Goal: Transaction & Acquisition: Purchase product/service

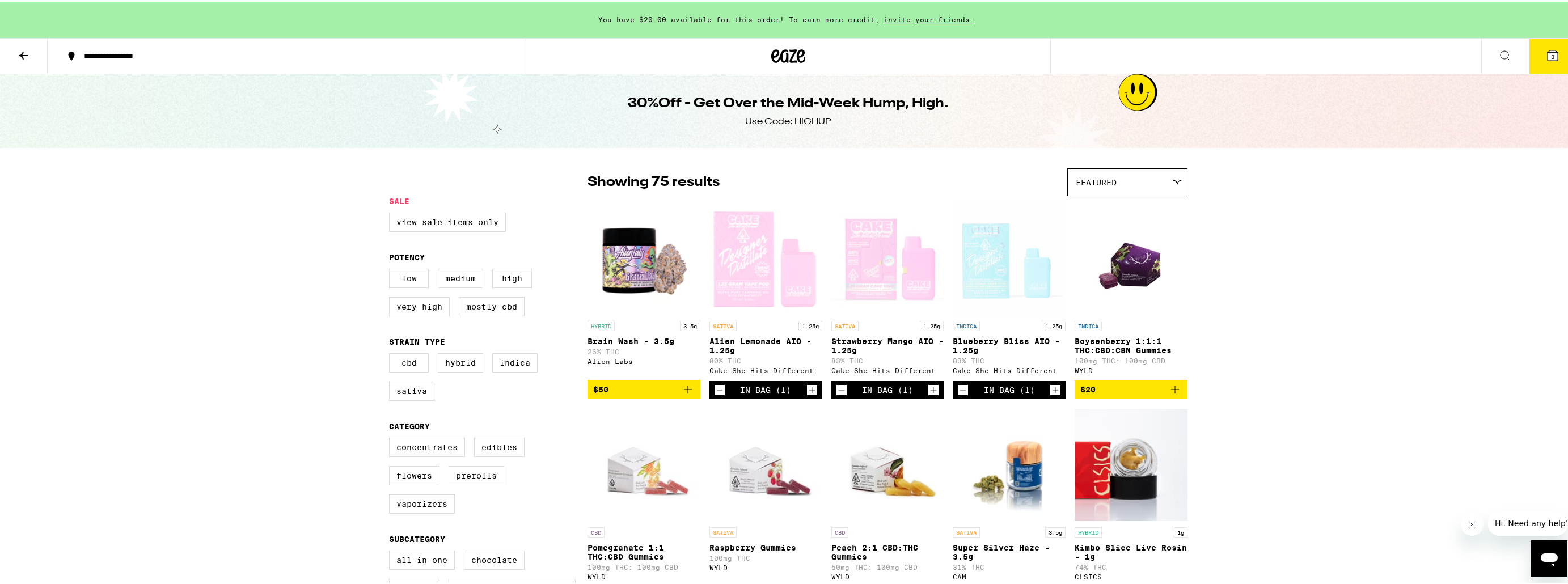
click at [24, 52] on icon at bounding box center [24, 54] width 14 height 14
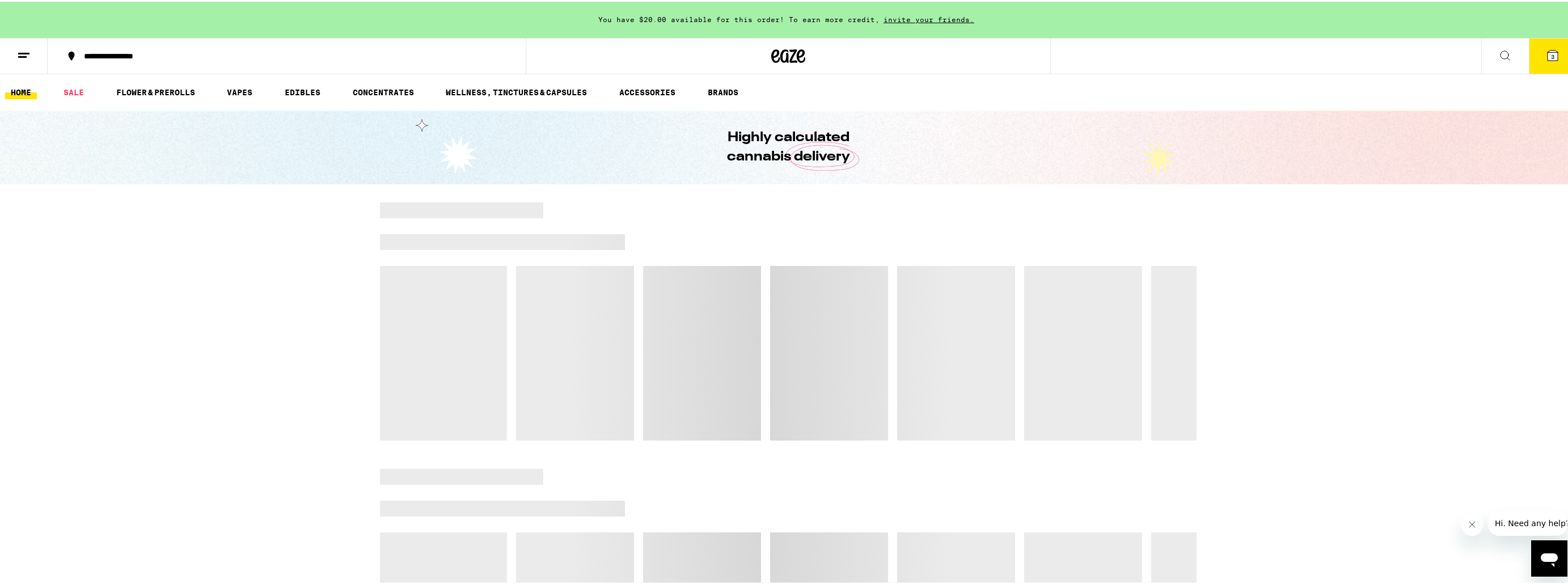
click at [24, 52] on line at bounding box center [23, 52] width 11 height 0
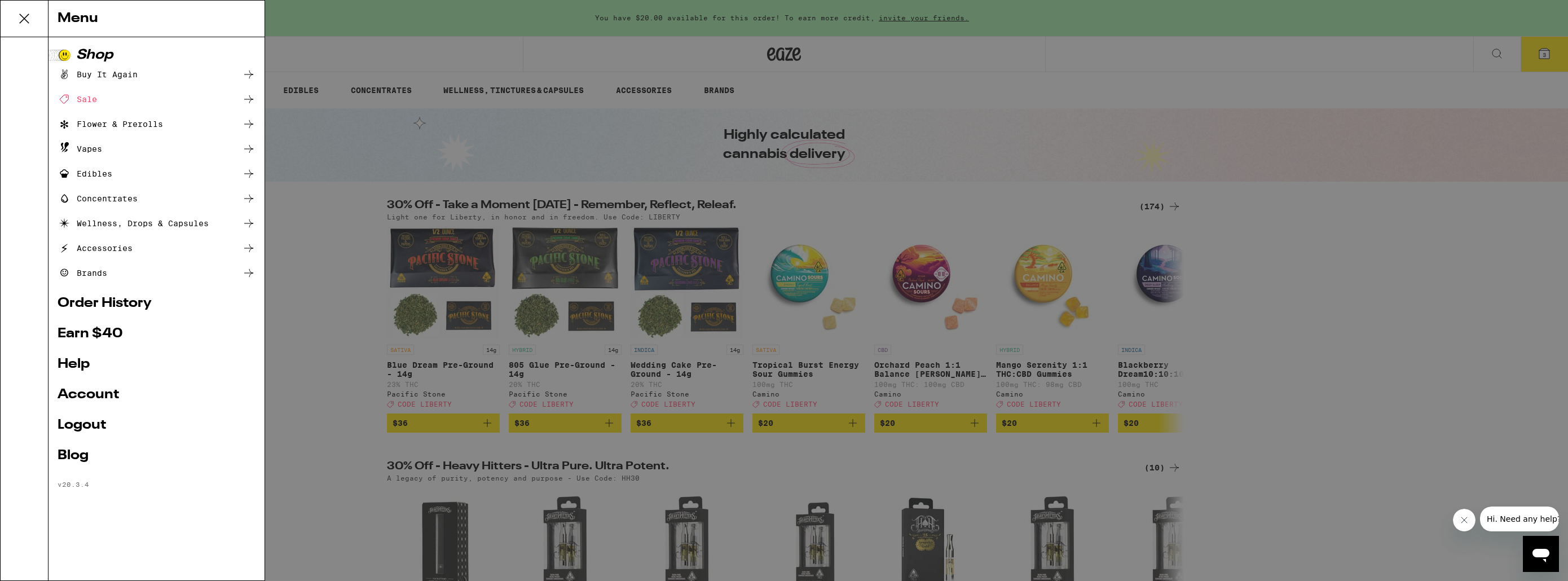
click at [95, 395] on link "Account" at bounding box center [156, 395] width 198 height 13
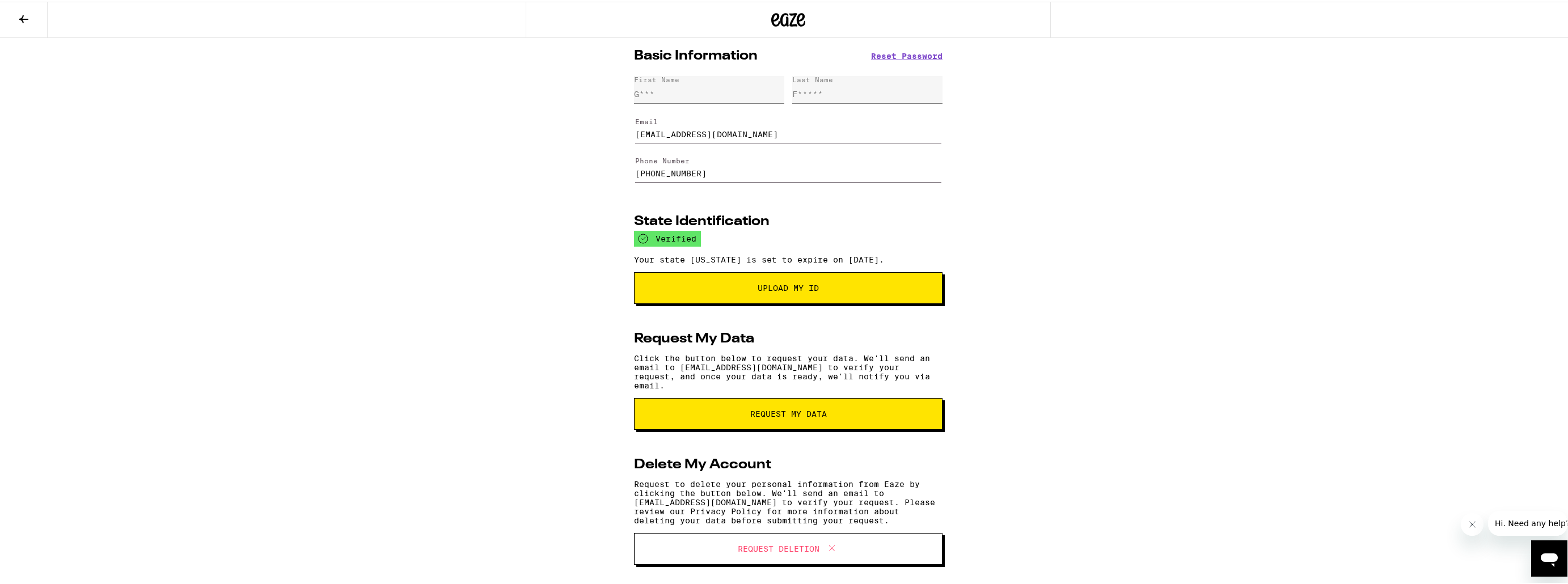
click at [25, 10] on icon at bounding box center [24, 17] width 14 height 14
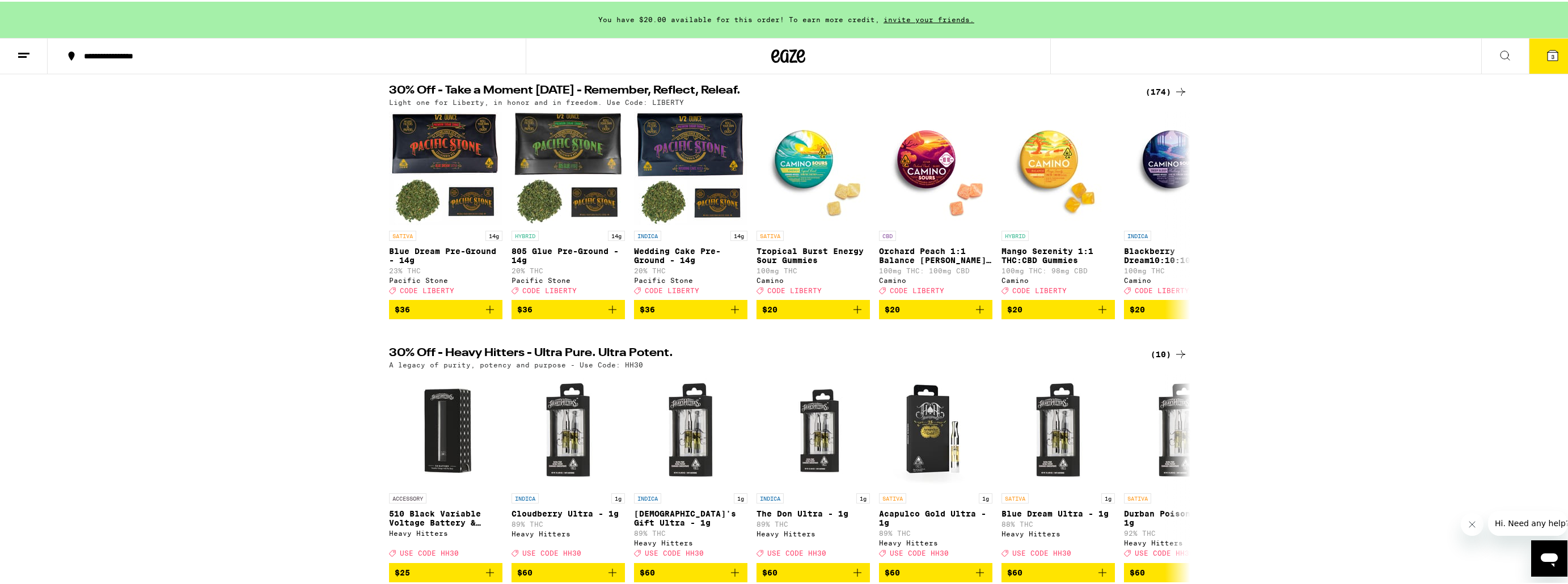
scroll to position [113, 0]
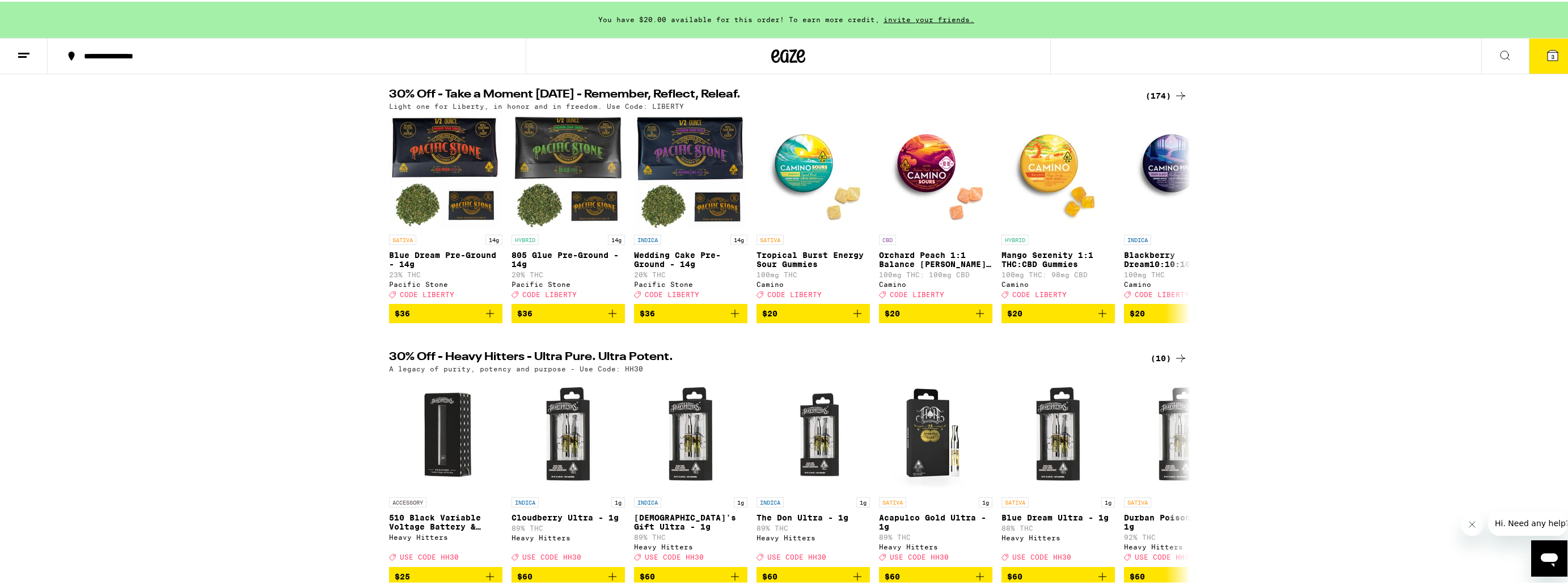
click at [1176, 363] on icon at bounding box center [1180, 357] width 14 height 14
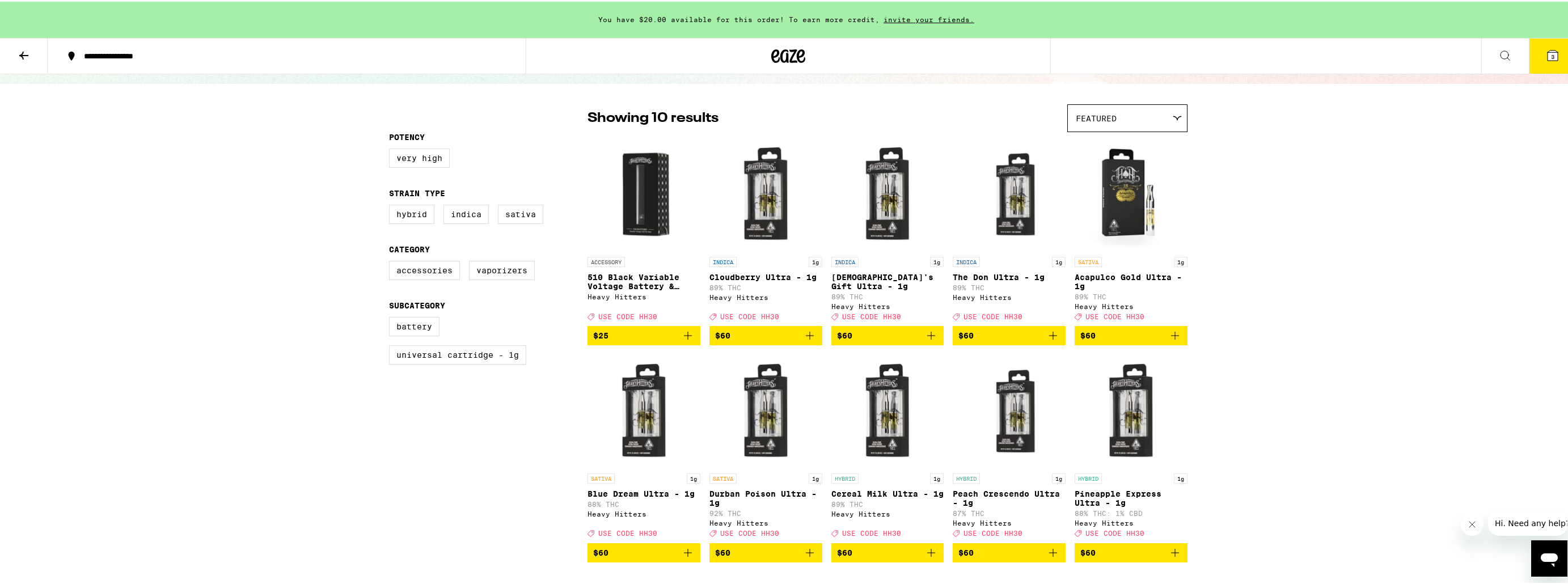
scroll to position [57, 0]
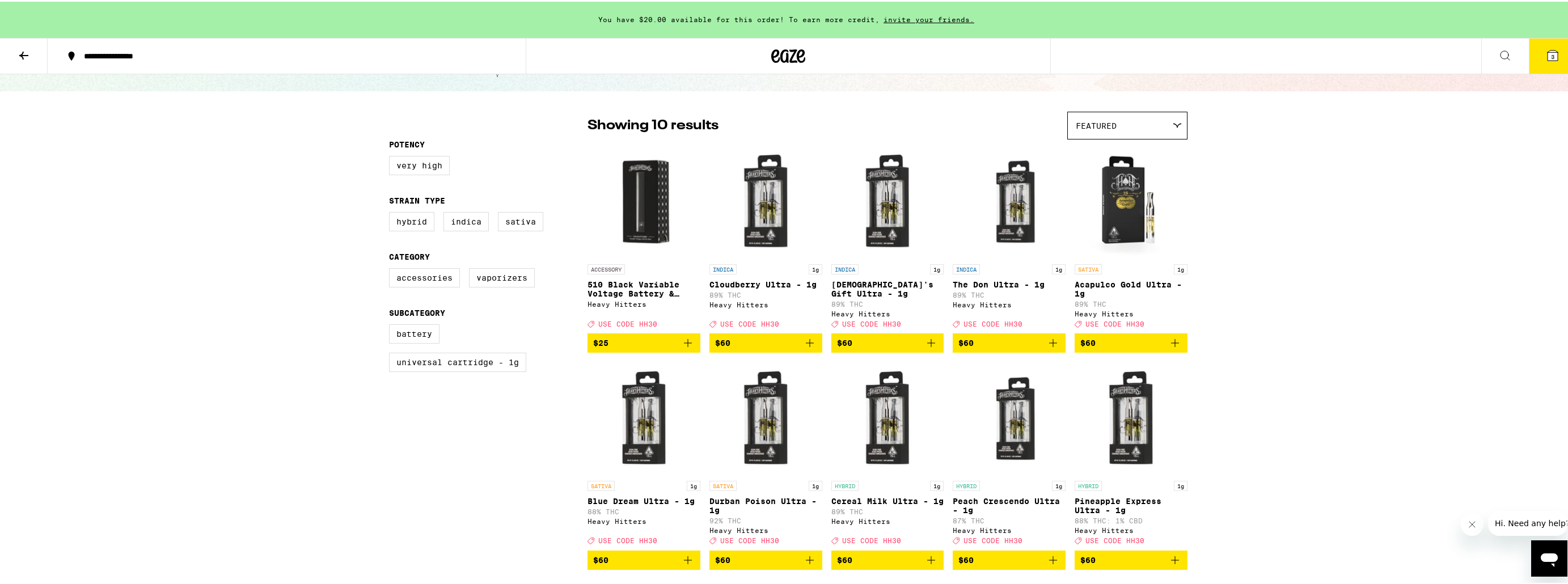
click at [19, 52] on icon at bounding box center [24, 54] width 14 height 14
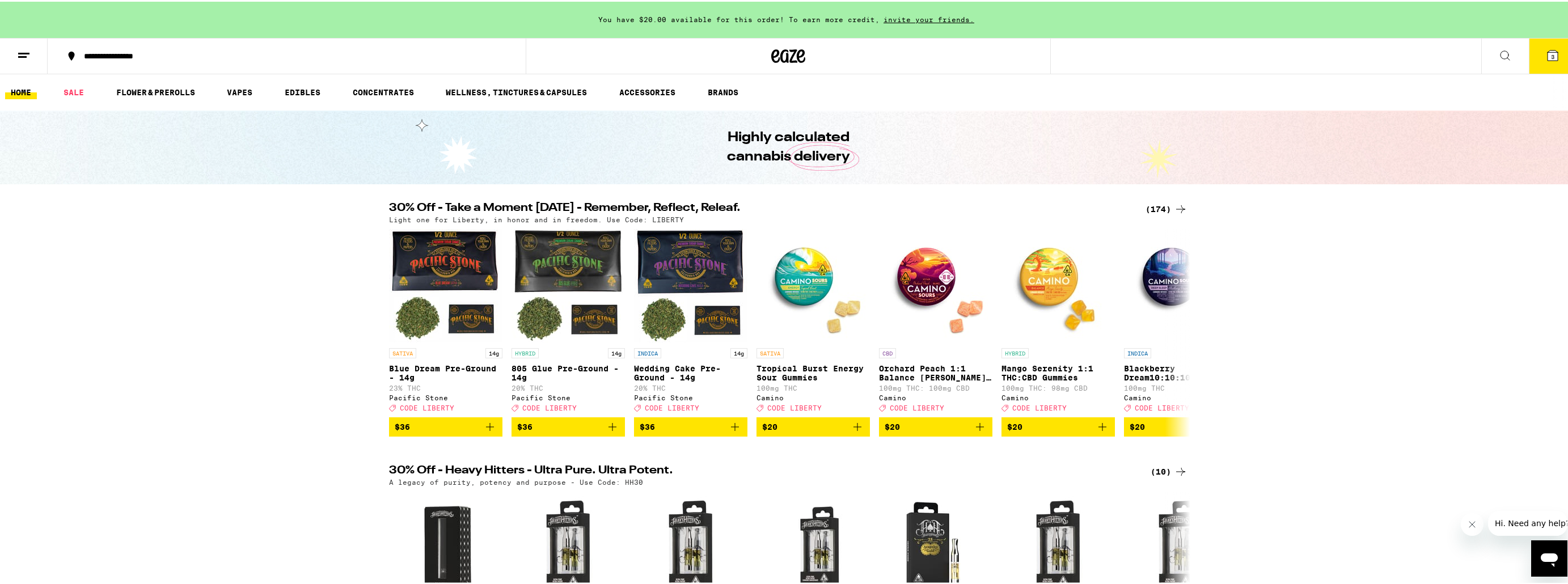
click at [1174, 206] on icon at bounding box center [1180, 208] width 14 height 14
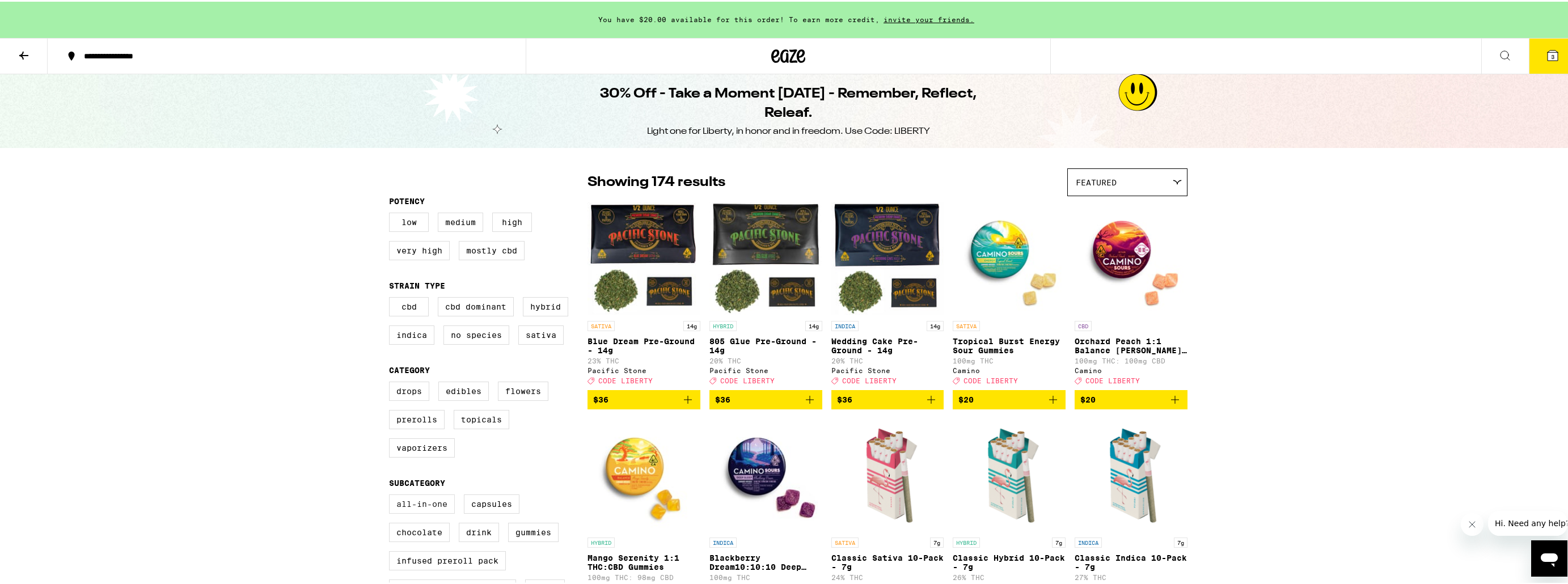
click at [409, 512] on label "All-In-One" at bounding box center [422, 502] width 66 height 19
click at [392, 495] on input "All-In-One" at bounding box center [391, 494] width 1 height 1
checkbox input "true"
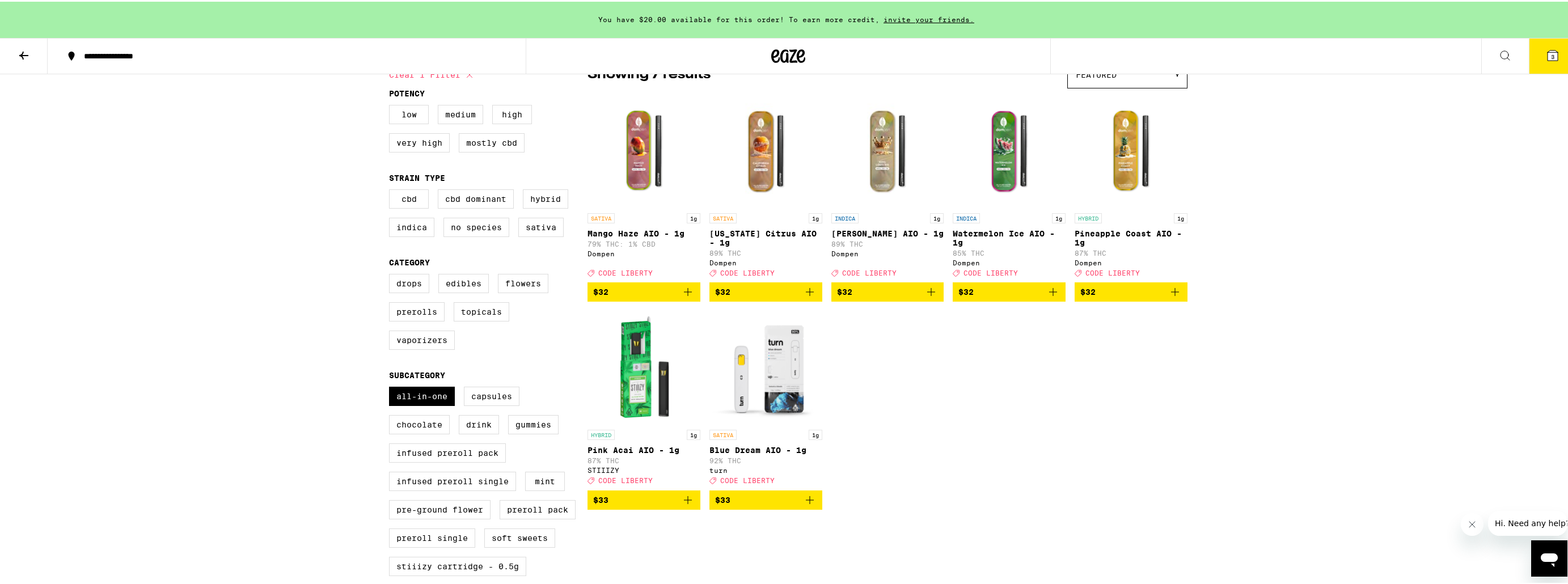
scroll to position [113, 0]
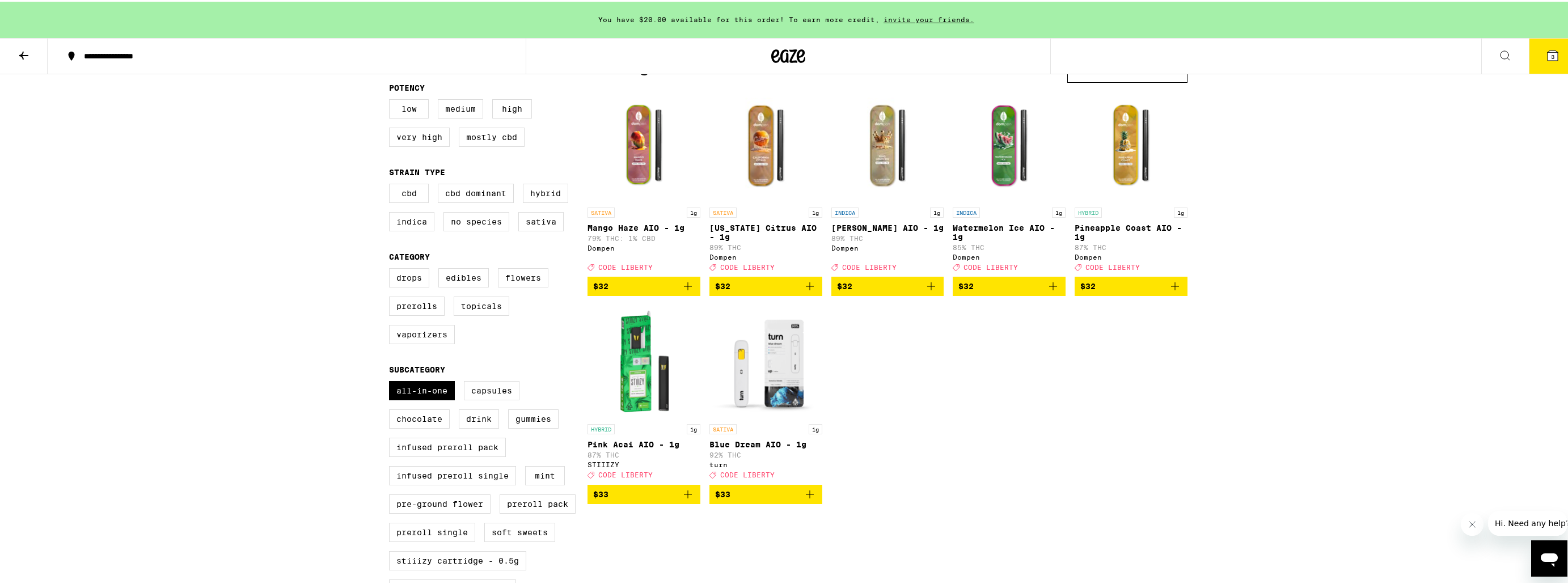
click at [928, 290] on icon "Add to bag" at bounding box center [931, 285] width 14 height 14
click at [808, 500] on icon "Add to bag" at bounding box center [810, 492] width 14 height 14
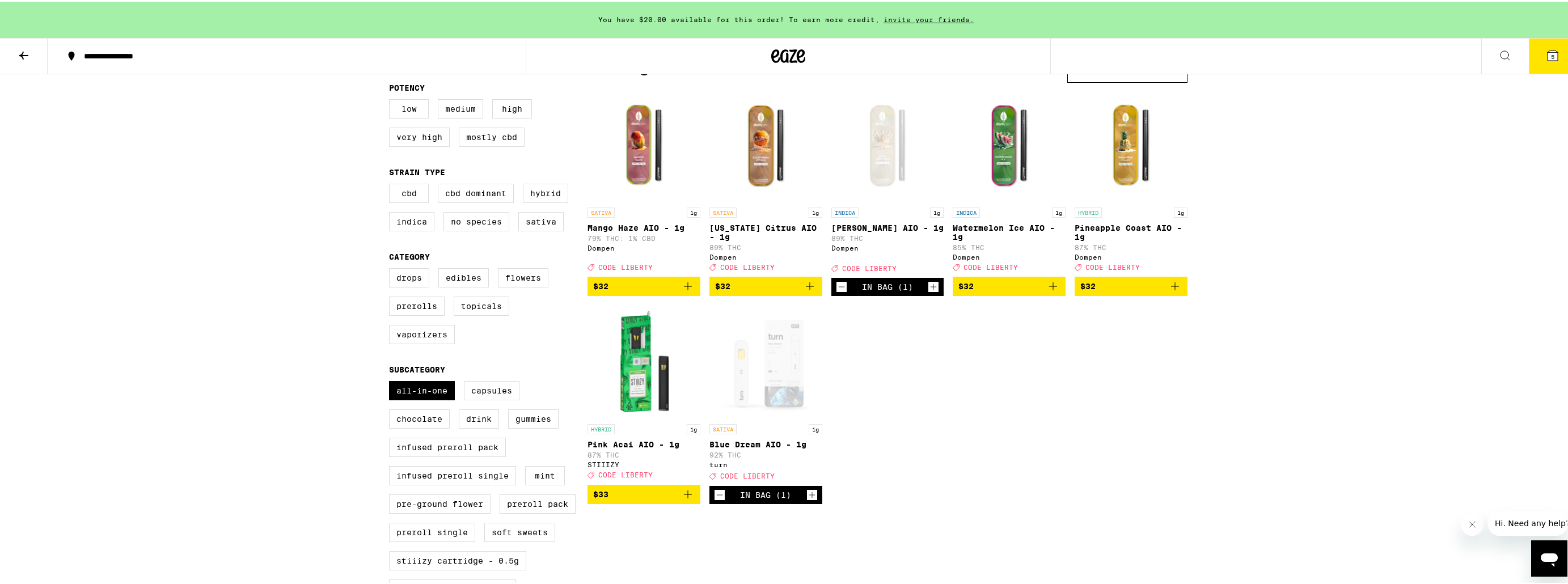
click at [1551, 54] on span "5" at bounding box center [1553, 55] width 4 height 7
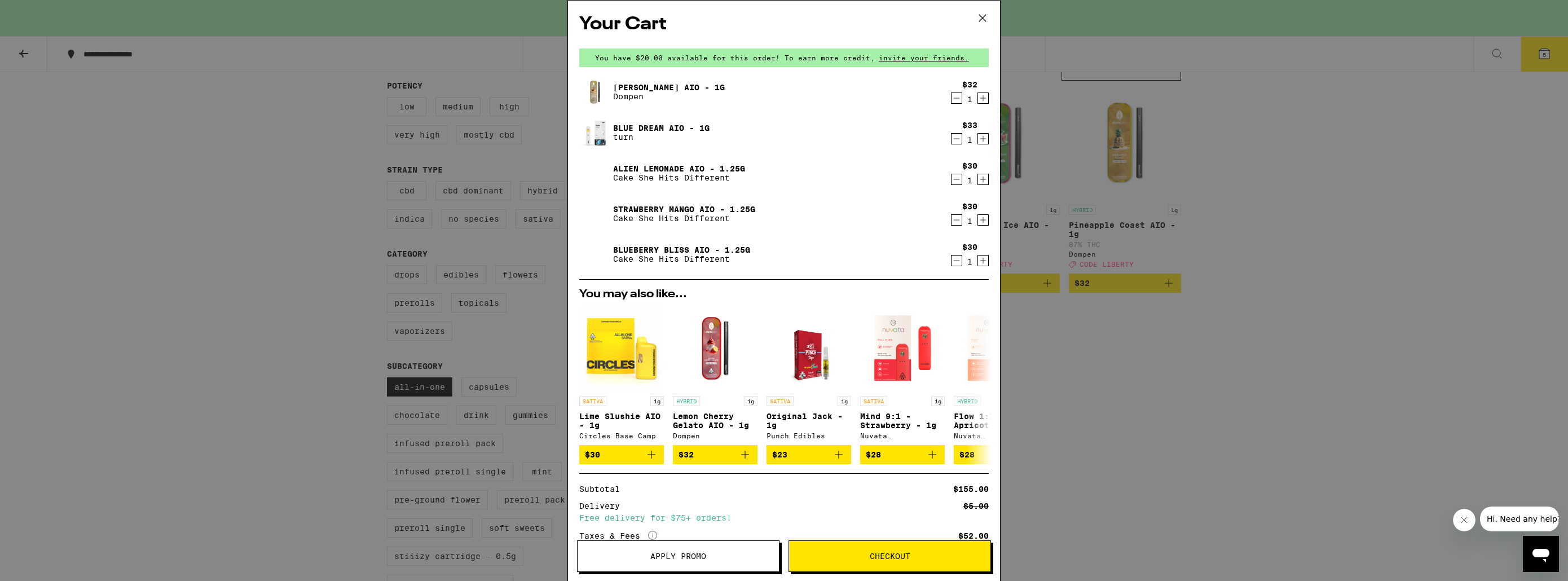
click at [951, 180] on icon "Decrement" at bounding box center [956, 180] width 10 height 13
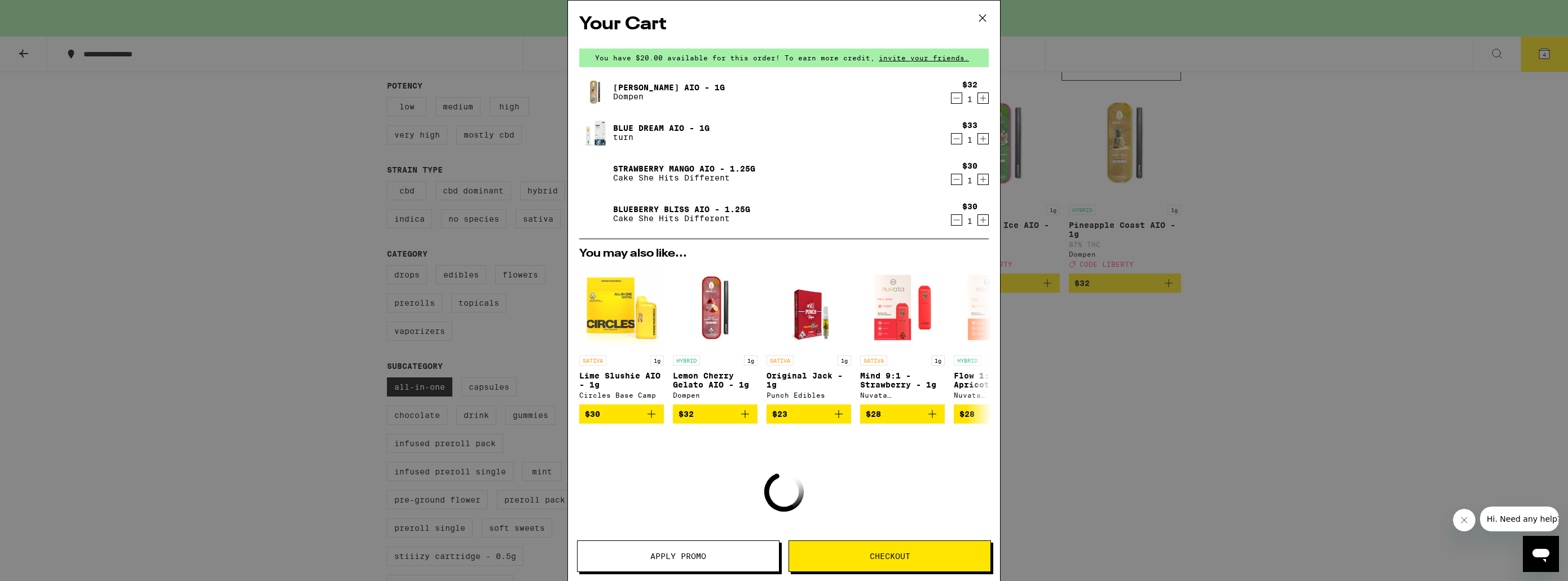
click at [951, 180] on icon "Decrement" at bounding box center [956, 180] width 10 height 13
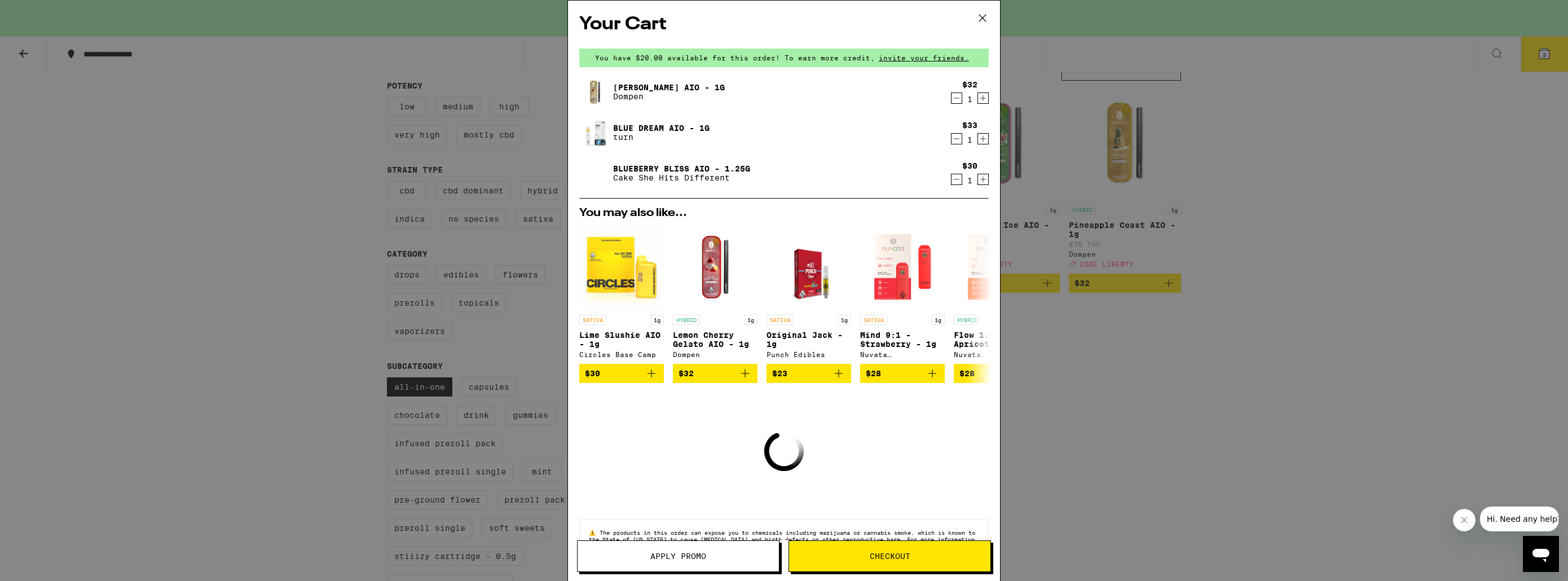
click at [951, 180] on icon "Decrement" at bounding box center [956, 180] width 10 height 13
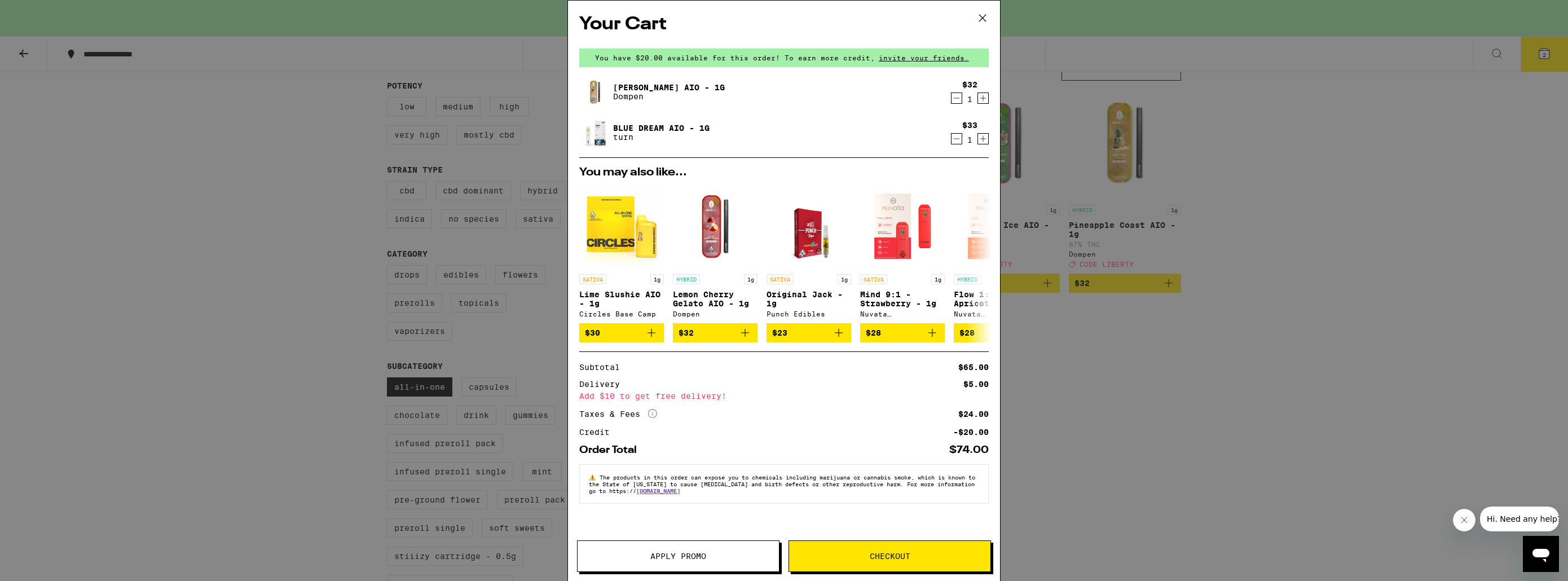
click at [983, 18] on icon at bounding box center [983, 18] width 17 height 17
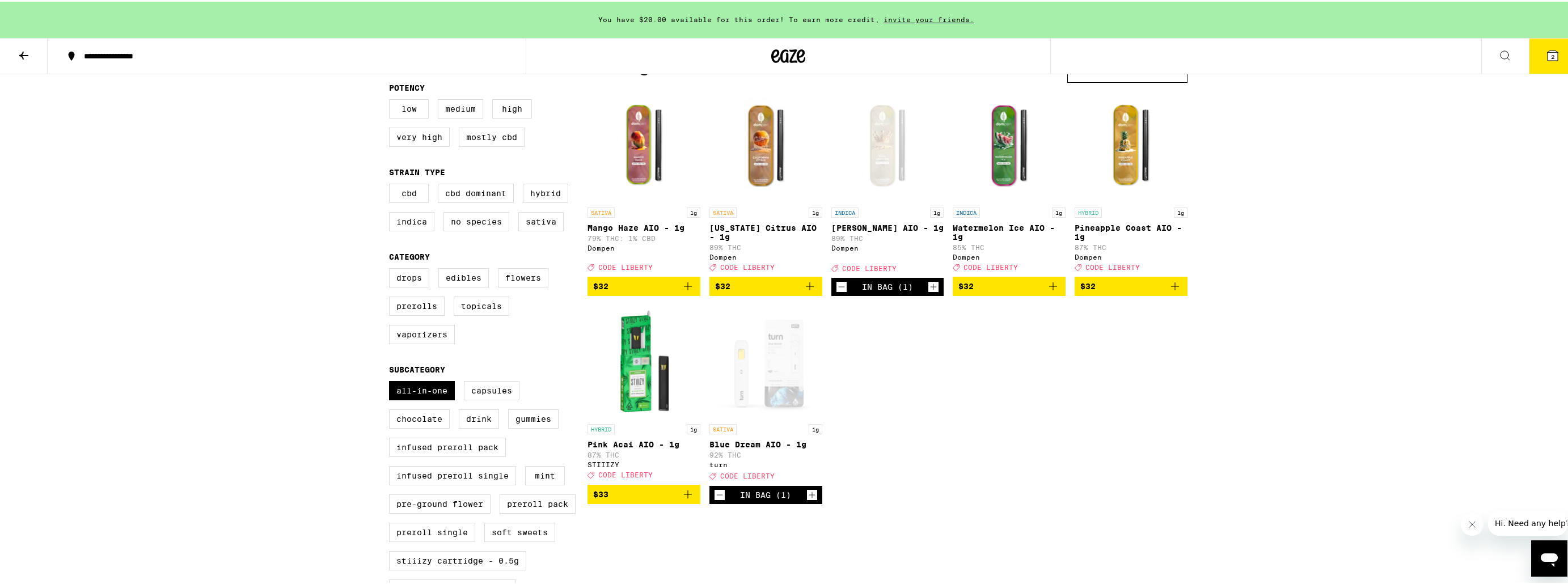
click at [714, 500] on icon "Decrement" at bounding box center [719, 493] width 10 height 14
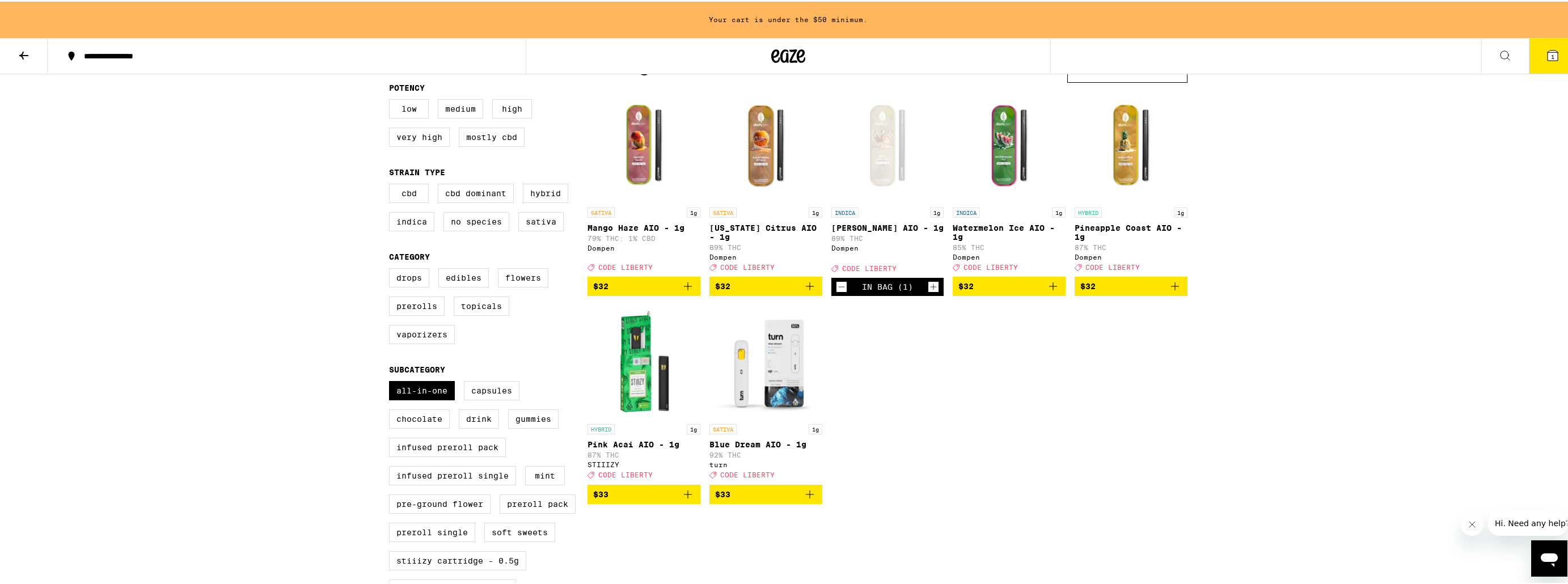
click at [805, 290] on icon "Add to bag" at bounding box center [810, 285] width 14 height 14
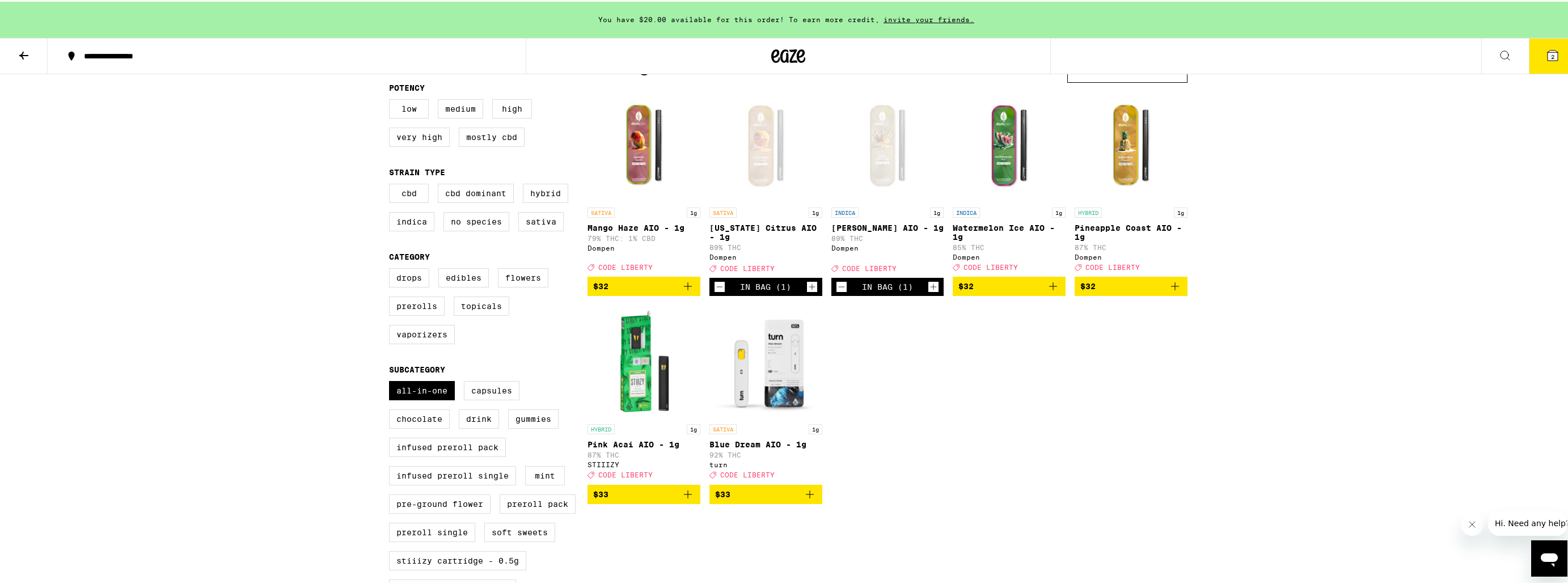
click at [1046, 291] on icon "Add to bag" at bounding box center [1053, 285] width 14 height 14
click at [1548, 59] on icon at bounding box center [1553, 54] width 10 height 10
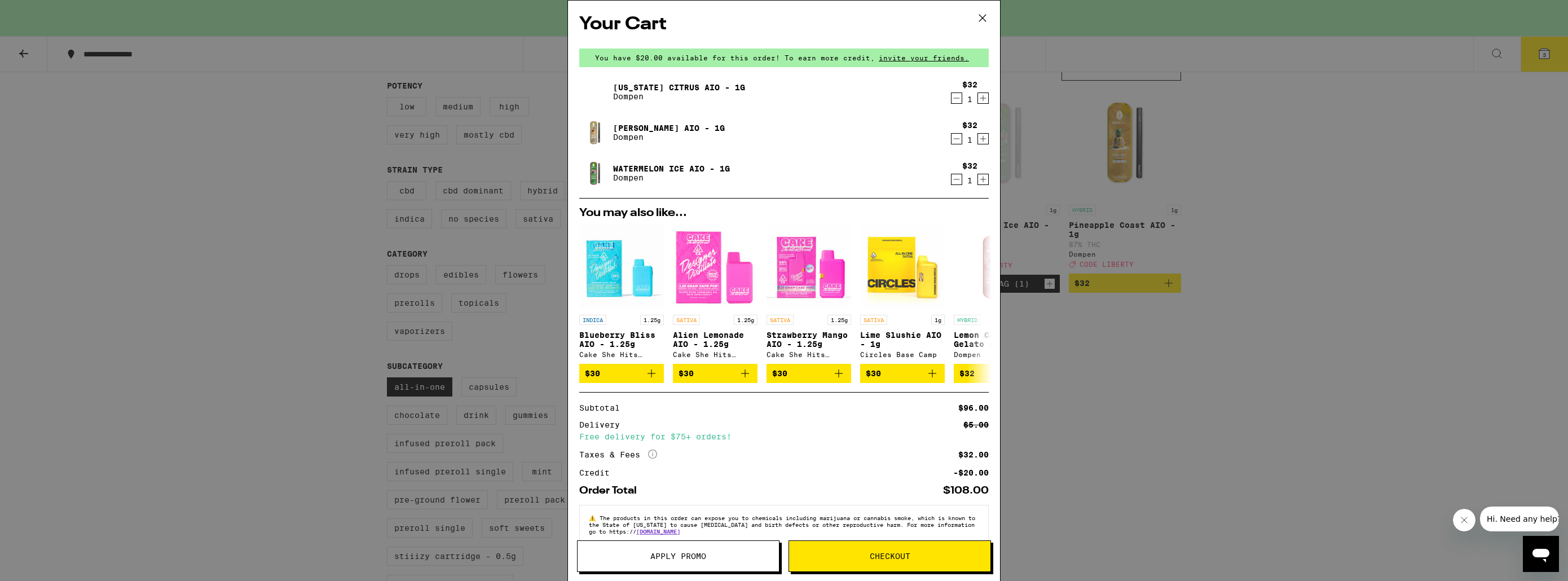
click at [653, 558] on span "Apply Promo" at bounding box center [678, 556] width 56 height 8
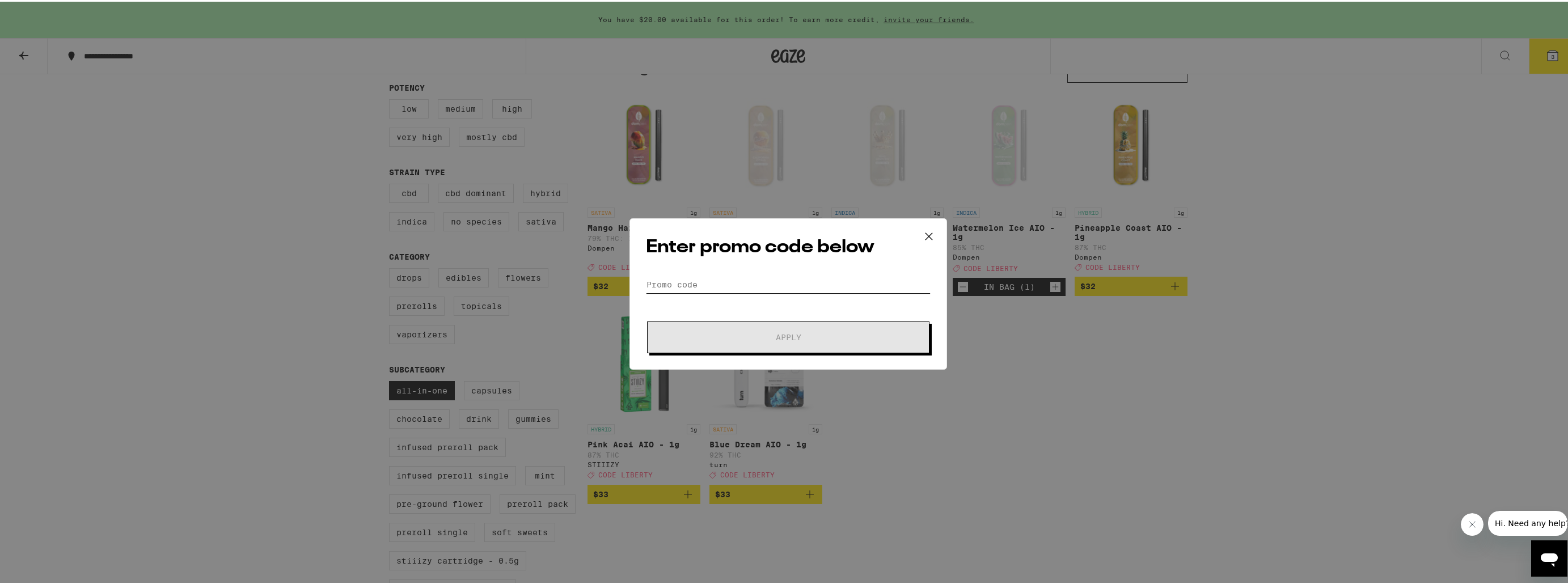
click at [679, 283] on input "Promo Code" at bounding box center [788, 283] width 285 height 17
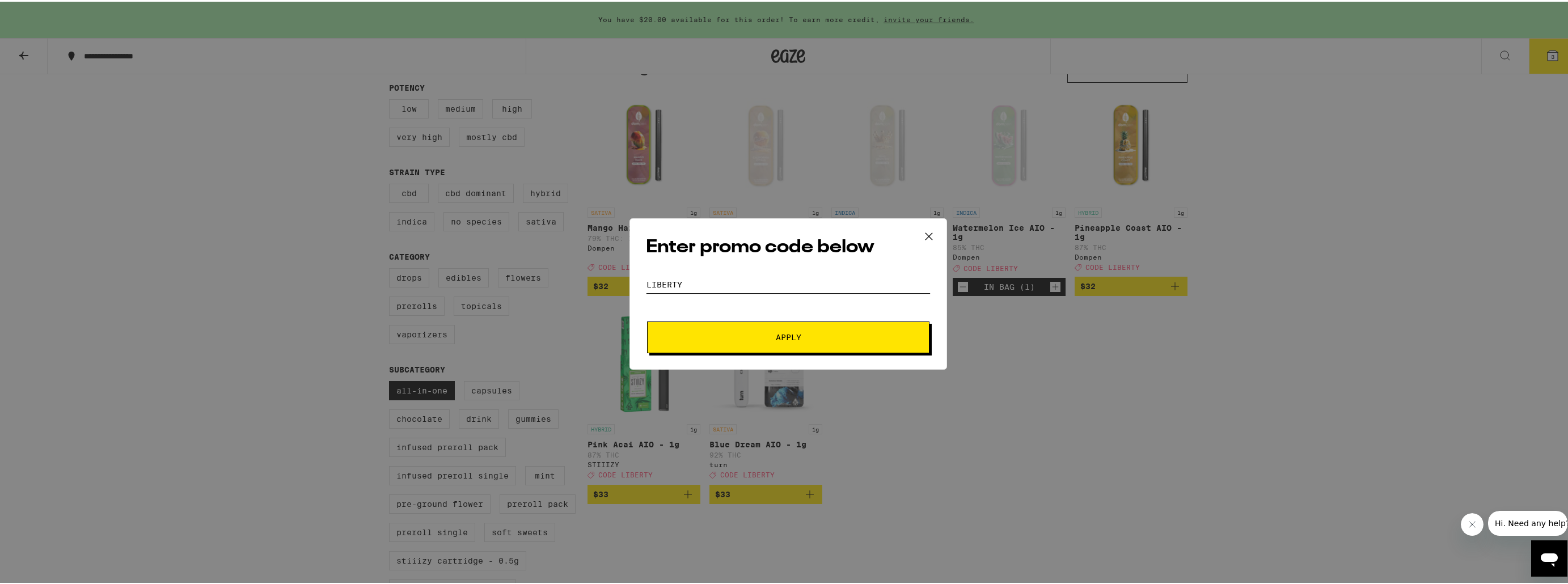
type input "liberty"
click at [719, 338] on span "Apply" at bounding box center [788, 335] width 204 height 8
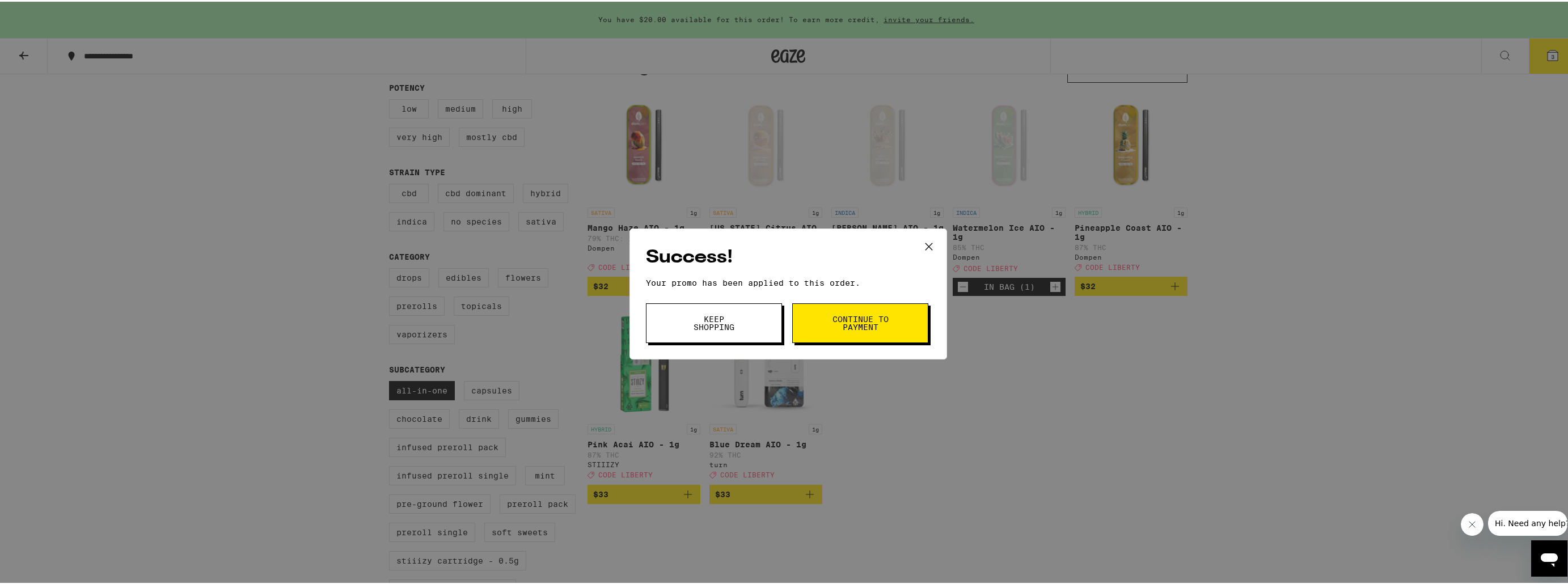
click at [862, 333] on button "Continue to payment" at bounding box center [860, 321] width 136 height 39
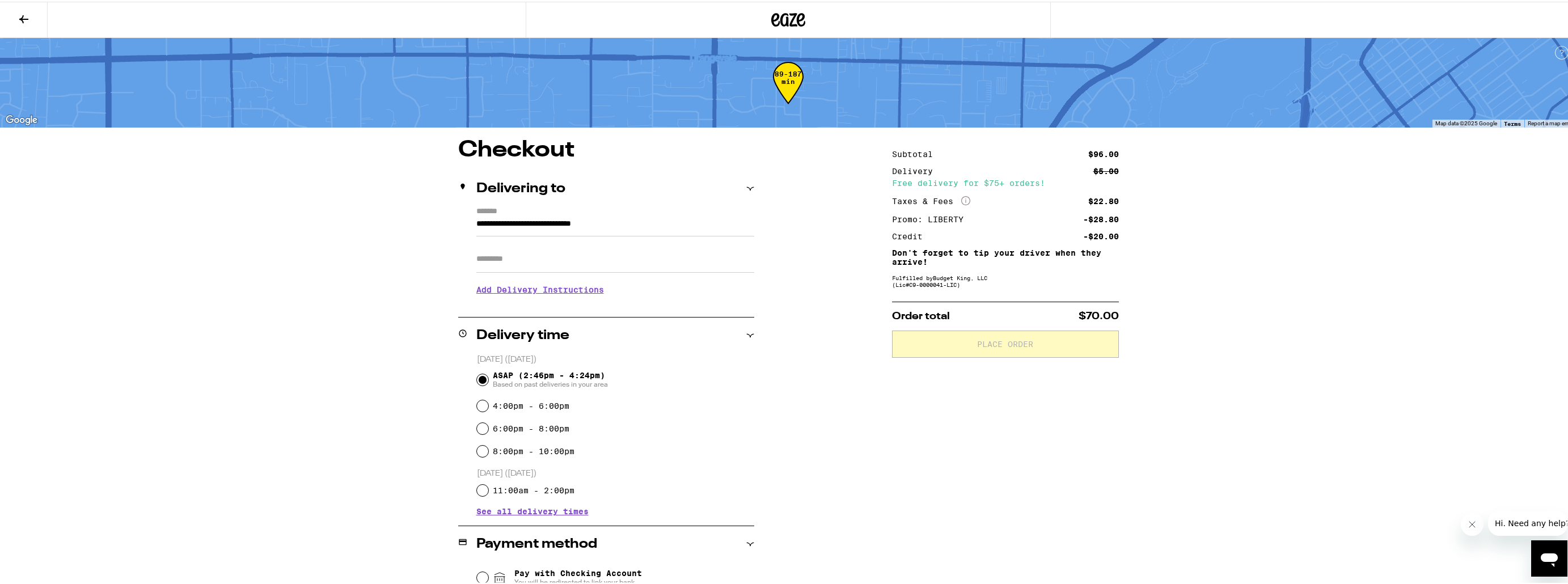
click at [19, 18] on icon at bounding box center [24, 17] width 14 height 14
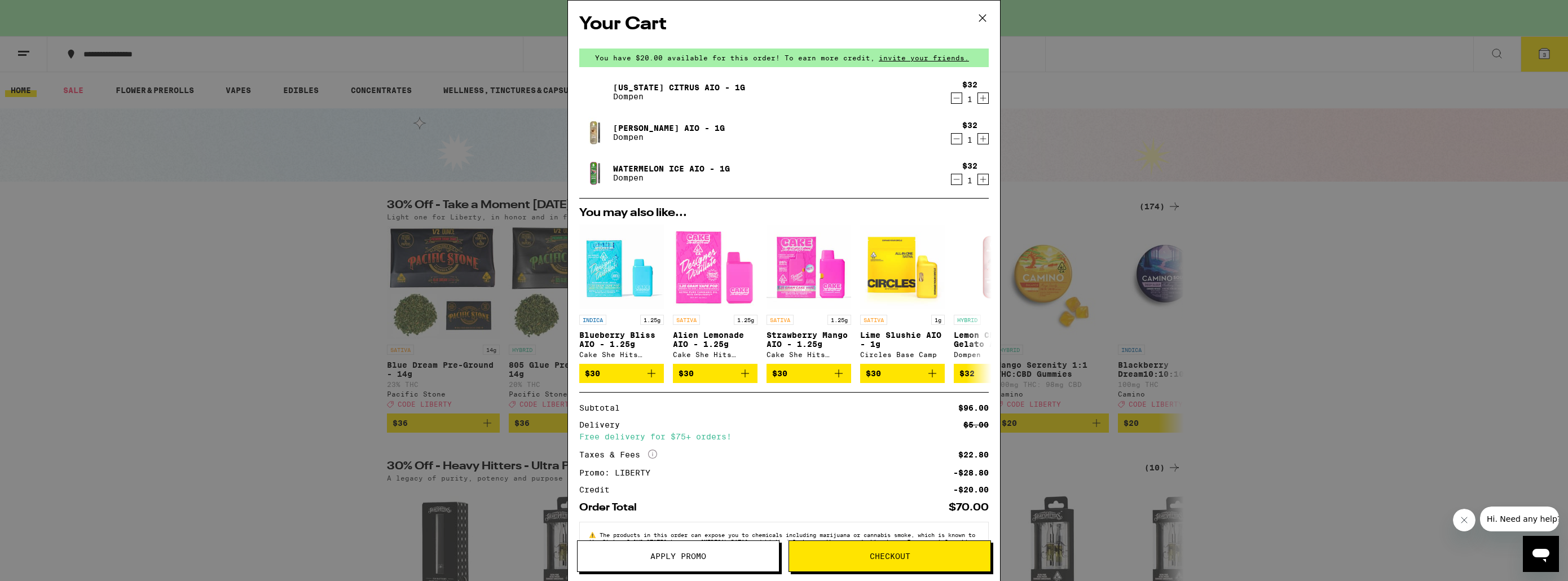
click at [979, 15] on icon at bounding box center [982, 18] width 7 height 7
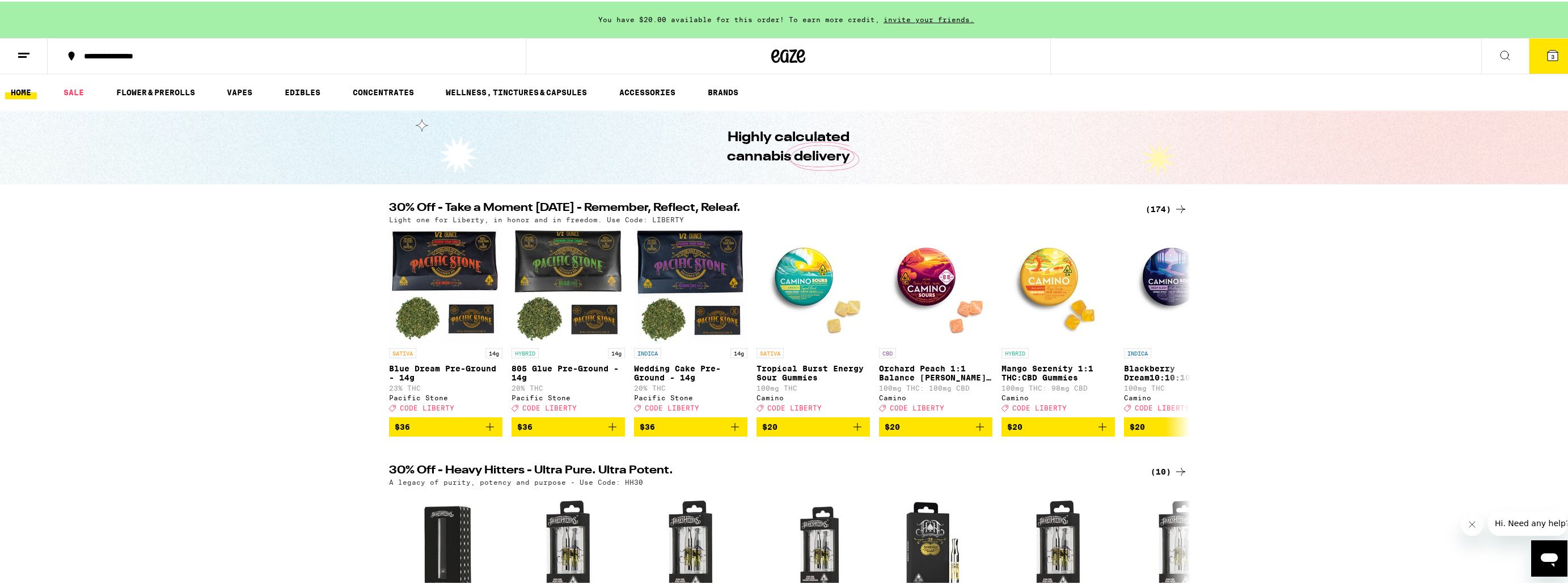
click at [1155, 203] on div "(174)" at bounding box center [1166, 208] width 42 height 14
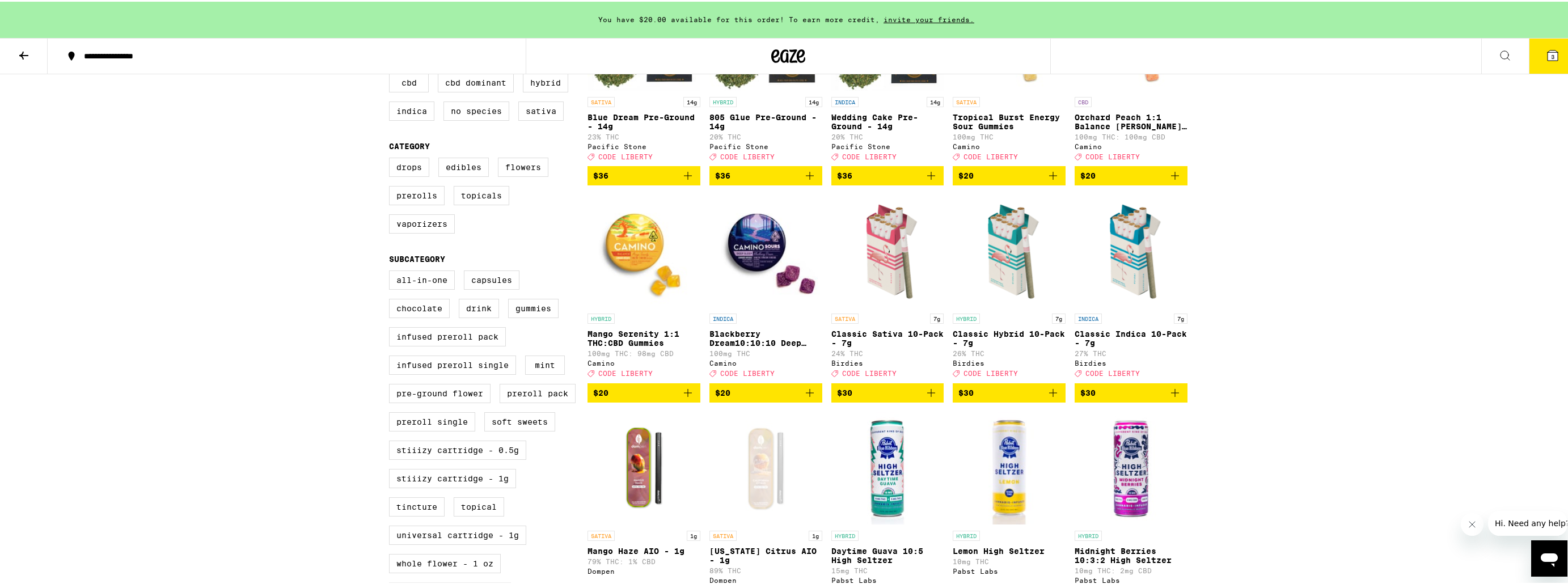
scroll to position [227, 0]
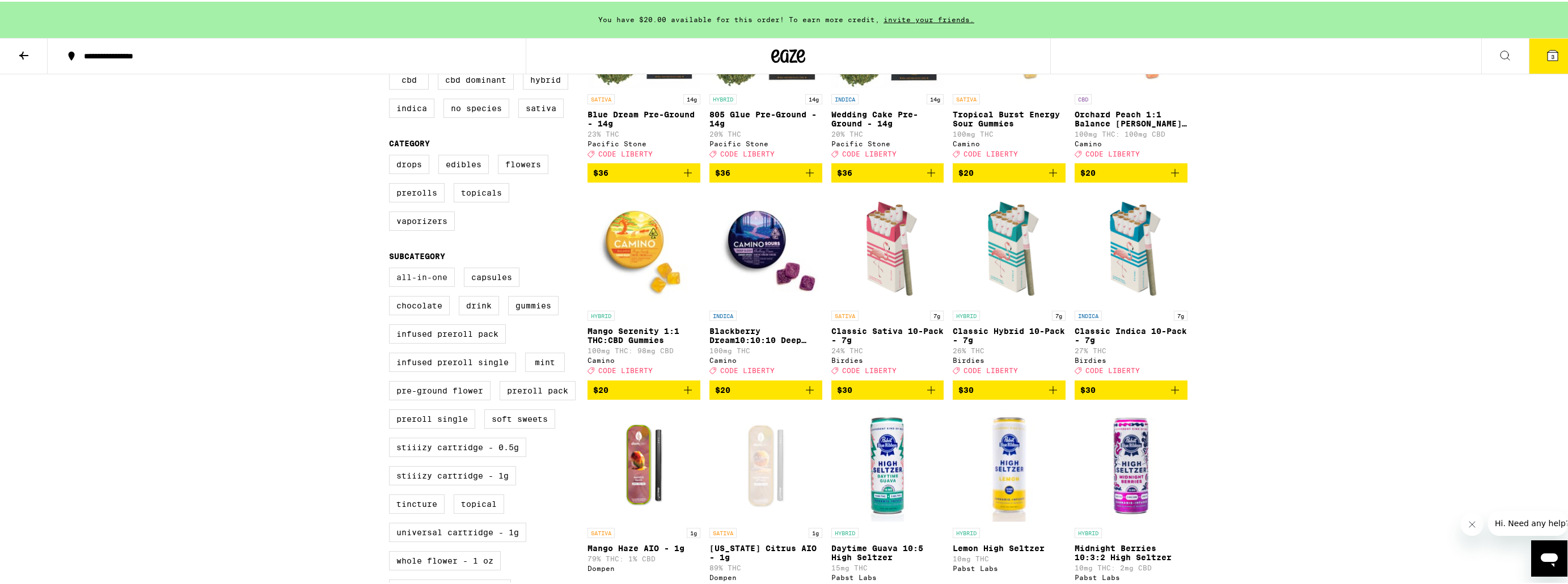
click at [410, 285] on label "All-In-One" at bounding box center [422, 275] width 66 height 19
click at [392, 268] on input "All-In-One" at bounding box center [391, 267] width 1 height 1
checkbox input "true"
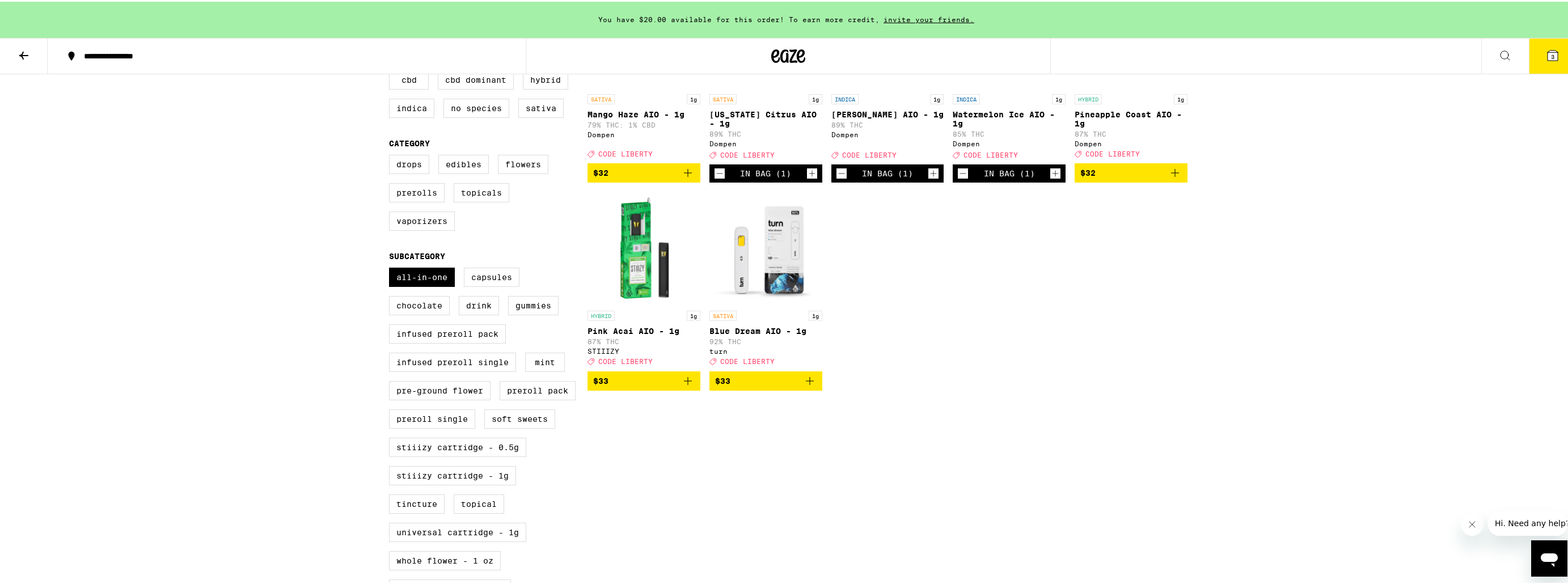
click at [804, 386] on icon "Add to bag" at bounding box center [810, 379] width 14 height 14
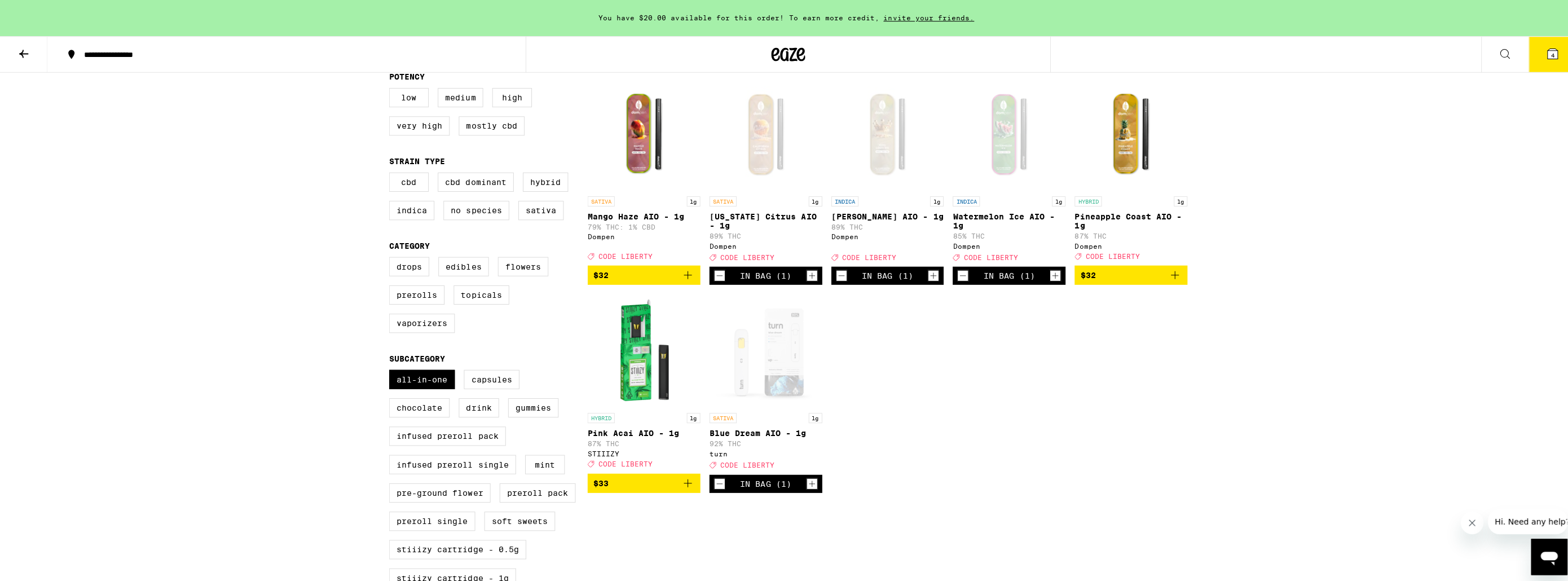
scroll to position [113, 0]
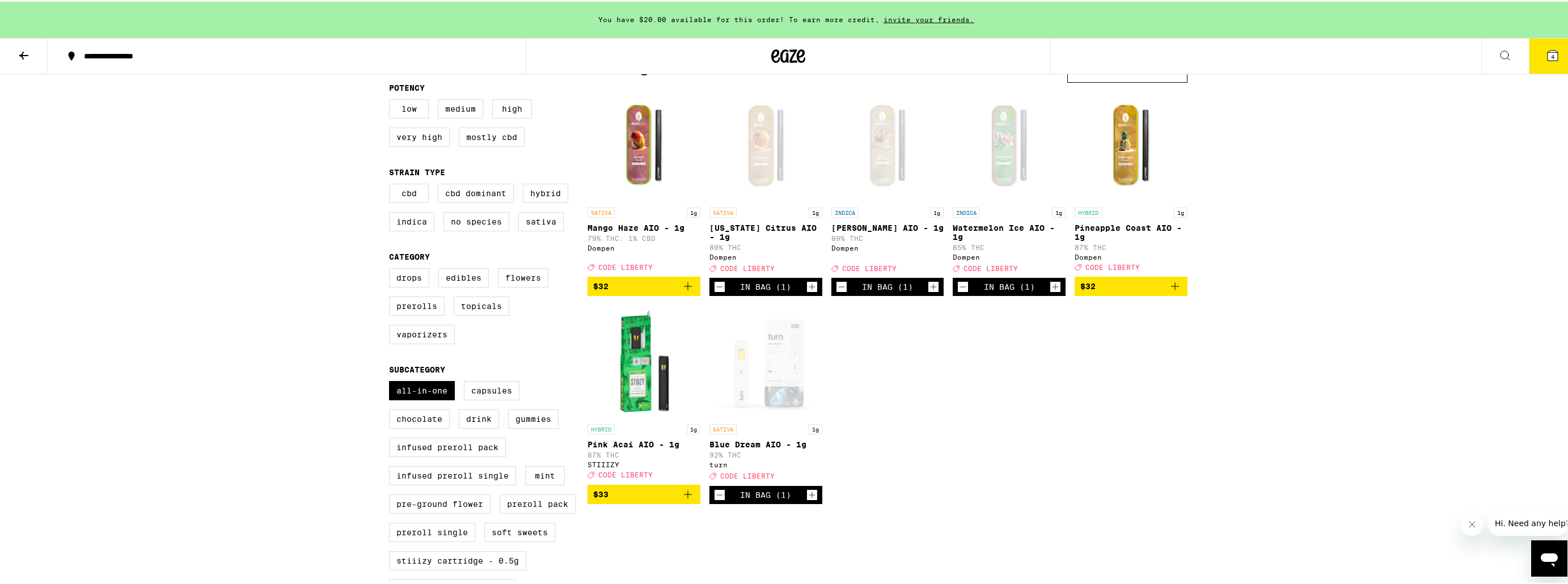
click at [1546, 62] on button "4" at bounding box center [1552, 54] width 47 height 35
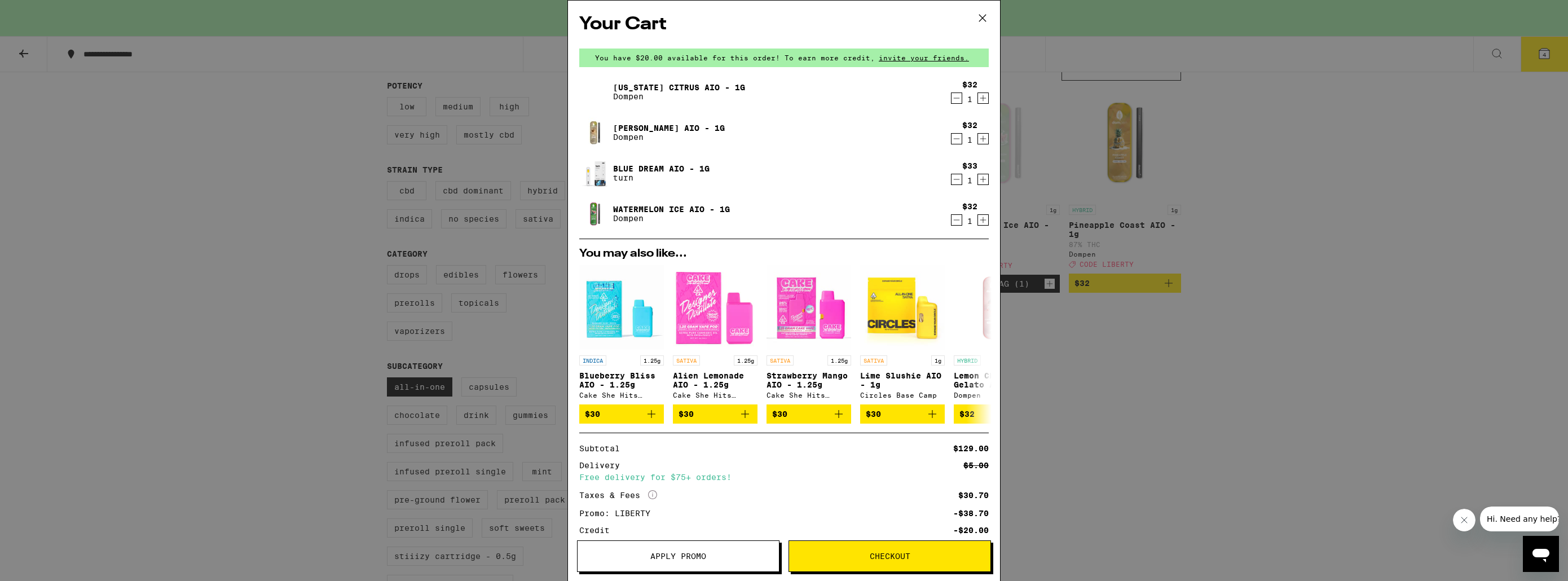
click at [980, 16] on icon at bounding box center [982, 18] width 7 height 7
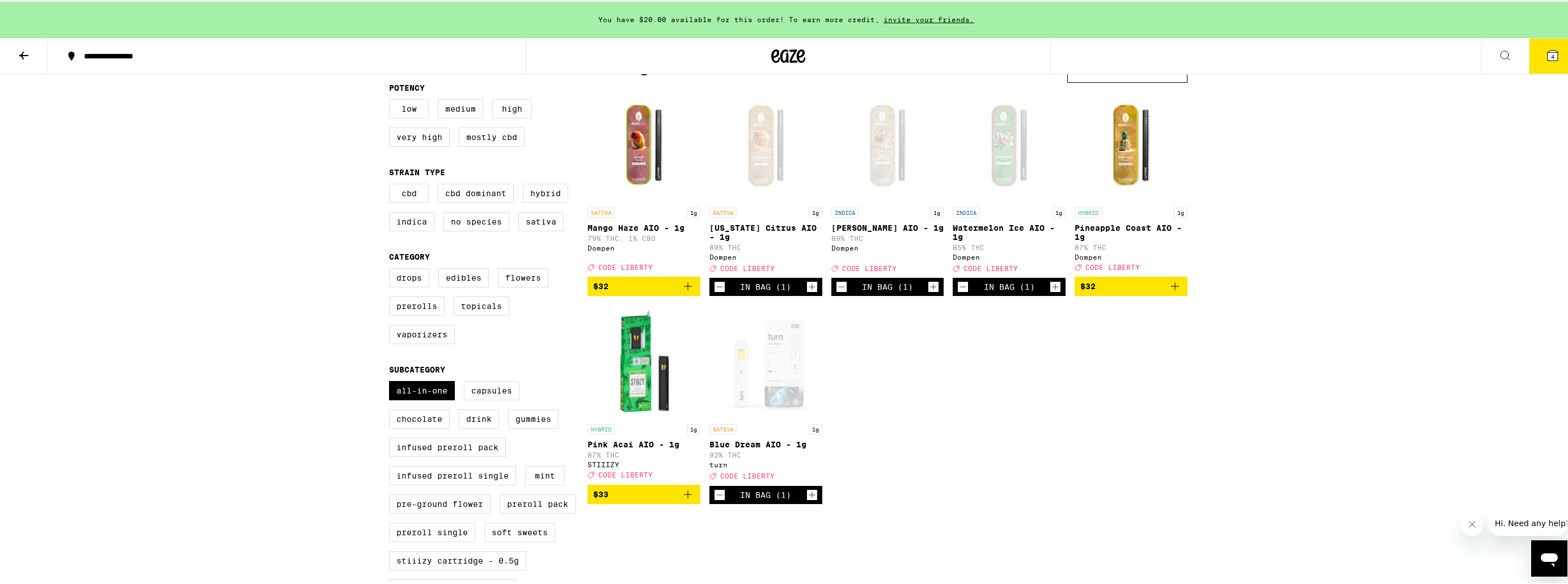
click at [714, 292] on icon "Decrement" at bounding box center [719, 285] width 10 height 14
click at [958, 291] on icon "Decrement" at bounding box center [963, 285] width 10 height 14
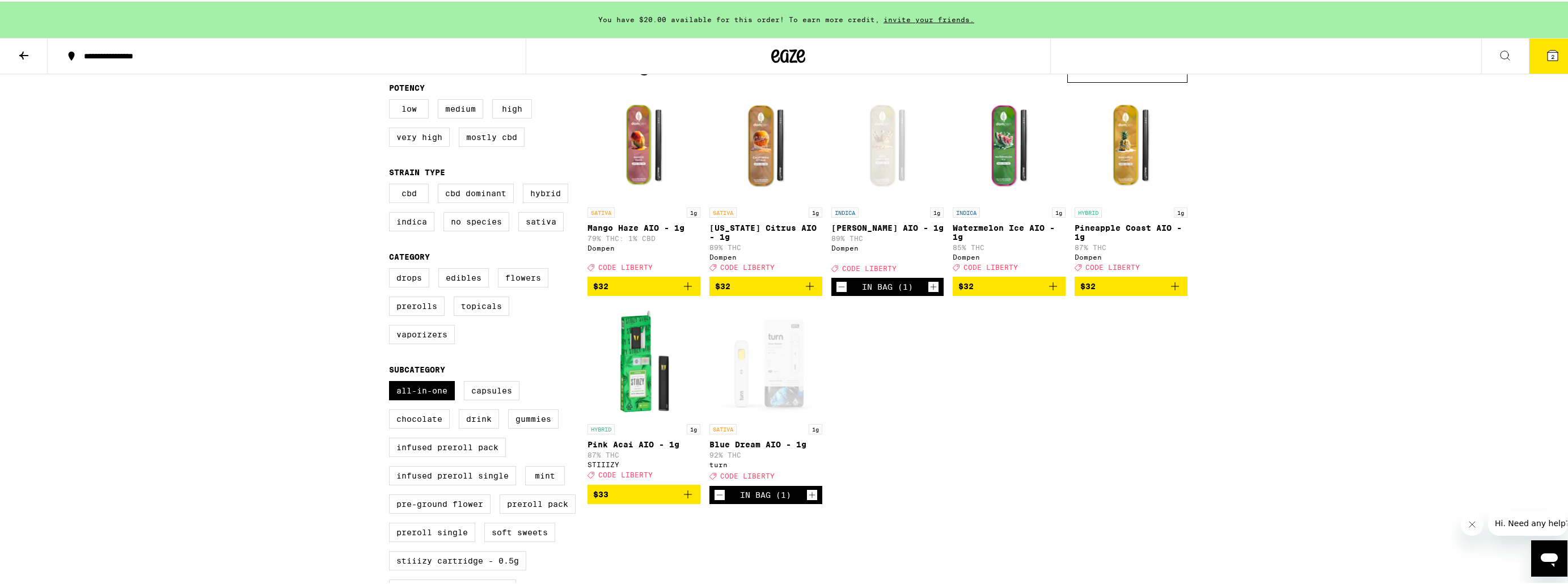
click at [1546, 47] on icon at bounding box center [1553, 54] width 14 height 14
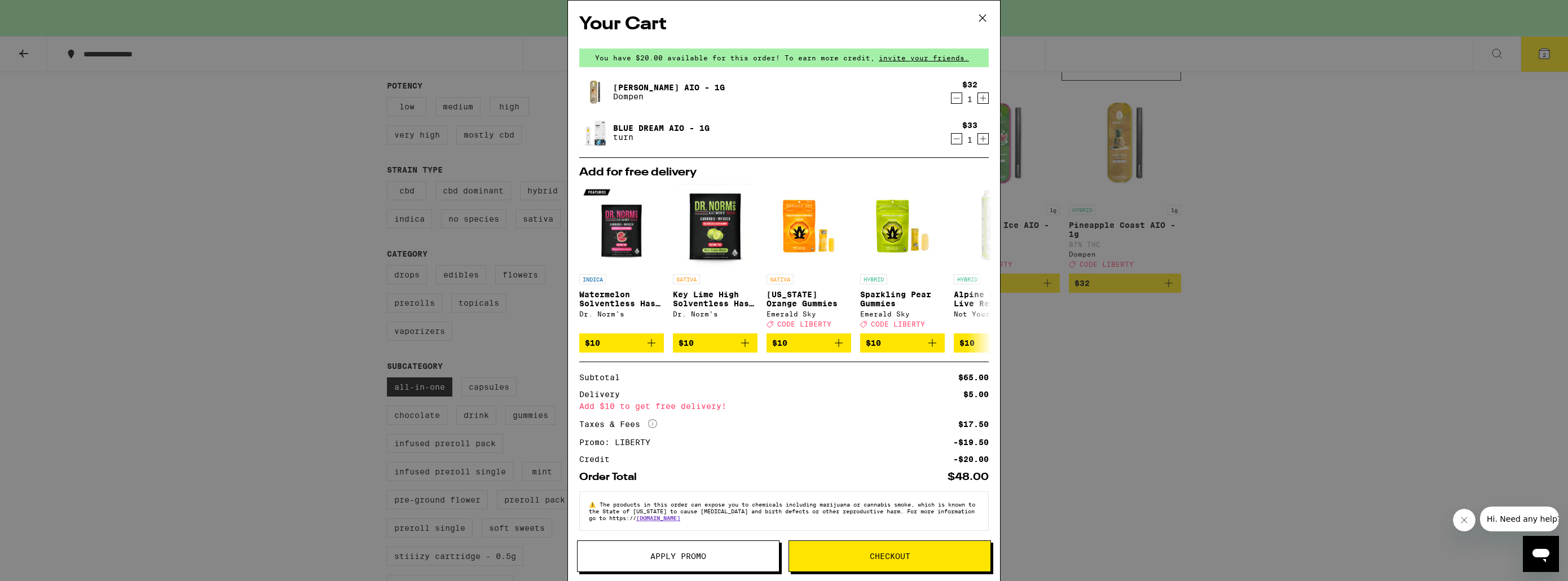
click at [951, 140] on icon "Decrement" at bounding box center [956, 139] width 10 height 13
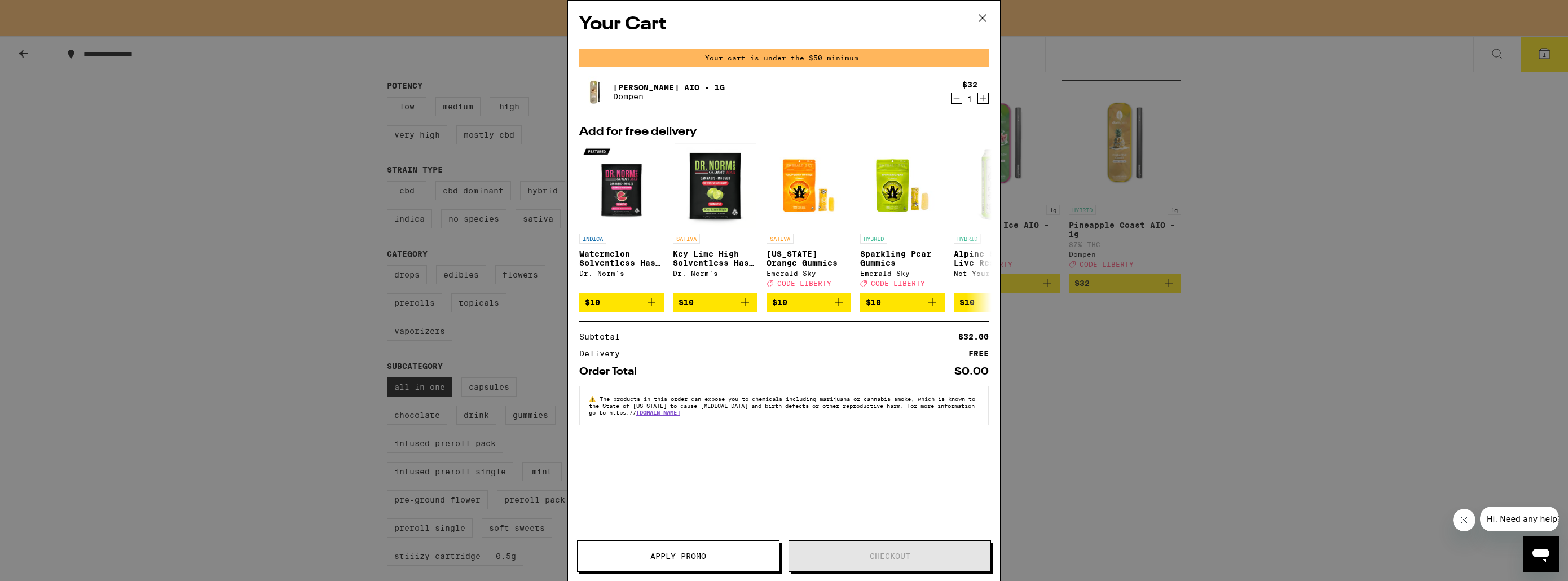
click at [984, 18] on icon at bounding box center [983, 18] width 17 height 17
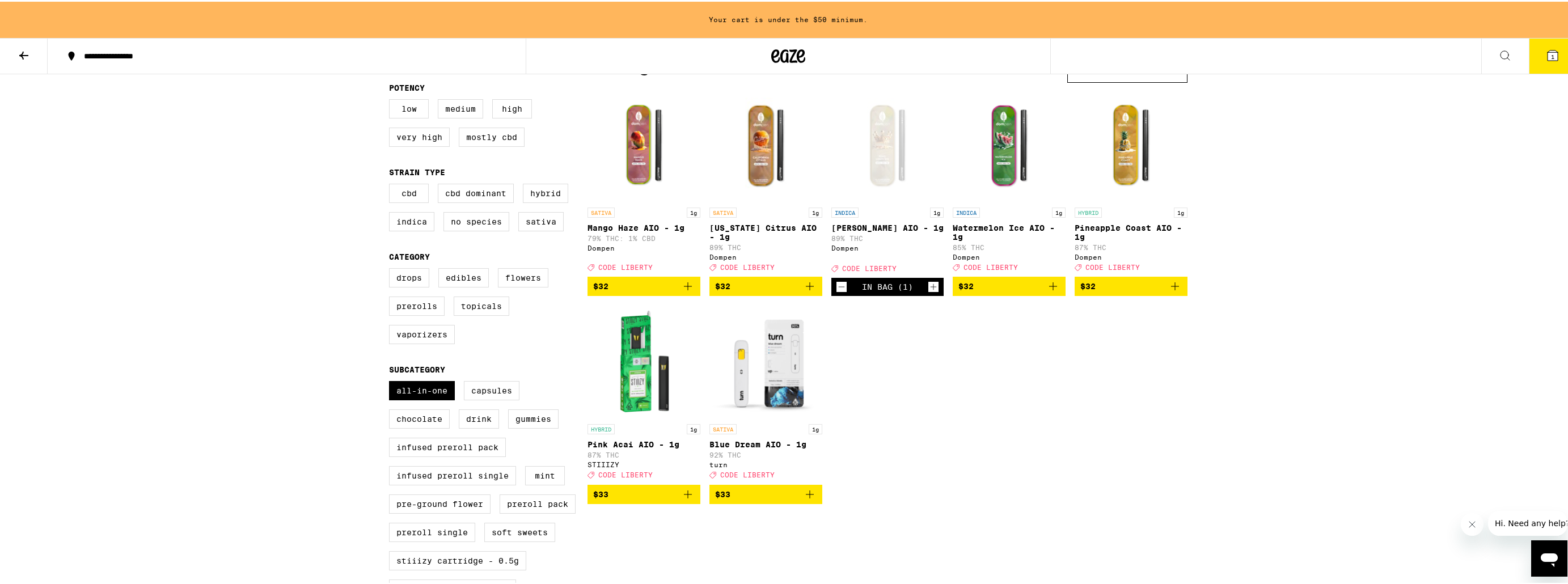
click at [803, 291] on icon "Add to bag" at bounding box center [810, 285] width 14 height 14
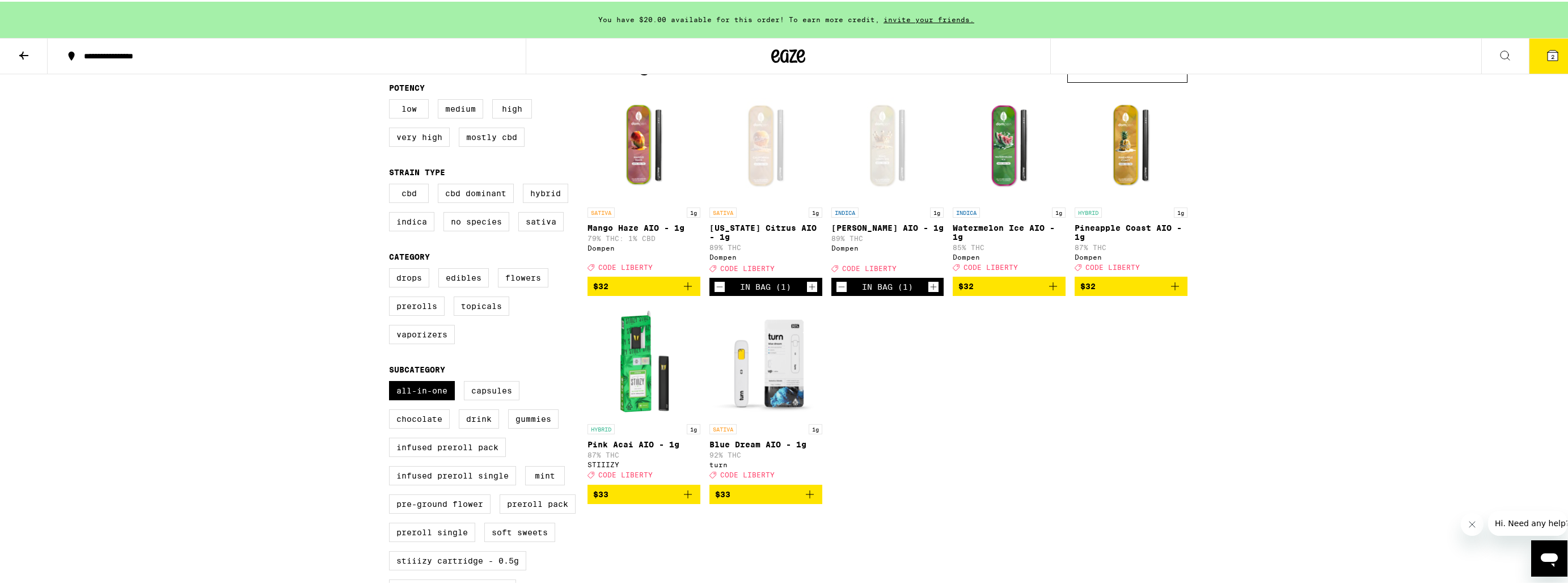
click at [1548, 54] on icon at bounding box center [1553, 54] width 10 height 10
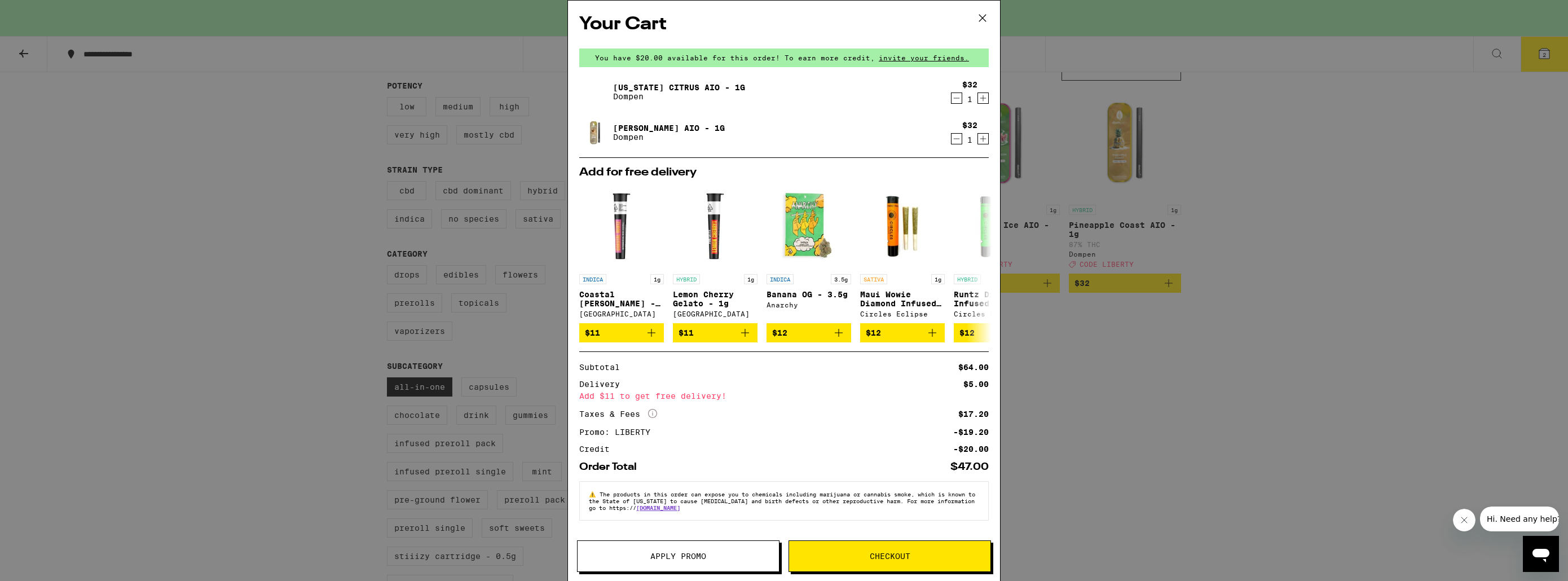
click at [860, 559] on span "Checkout" at bounding box center [889, 556] width 201 height 8
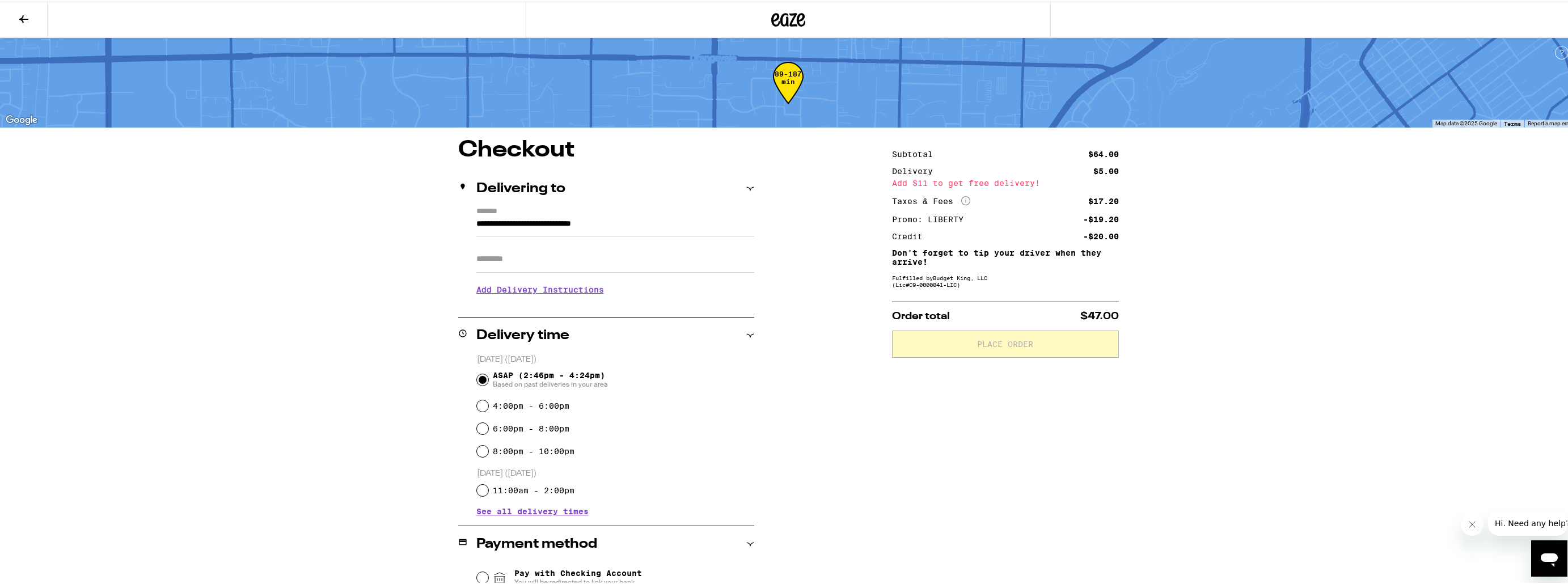
click at [507, 294] on h3 "Add Delivery Instructions" at bounding box center [615, 288] width 278 height 26
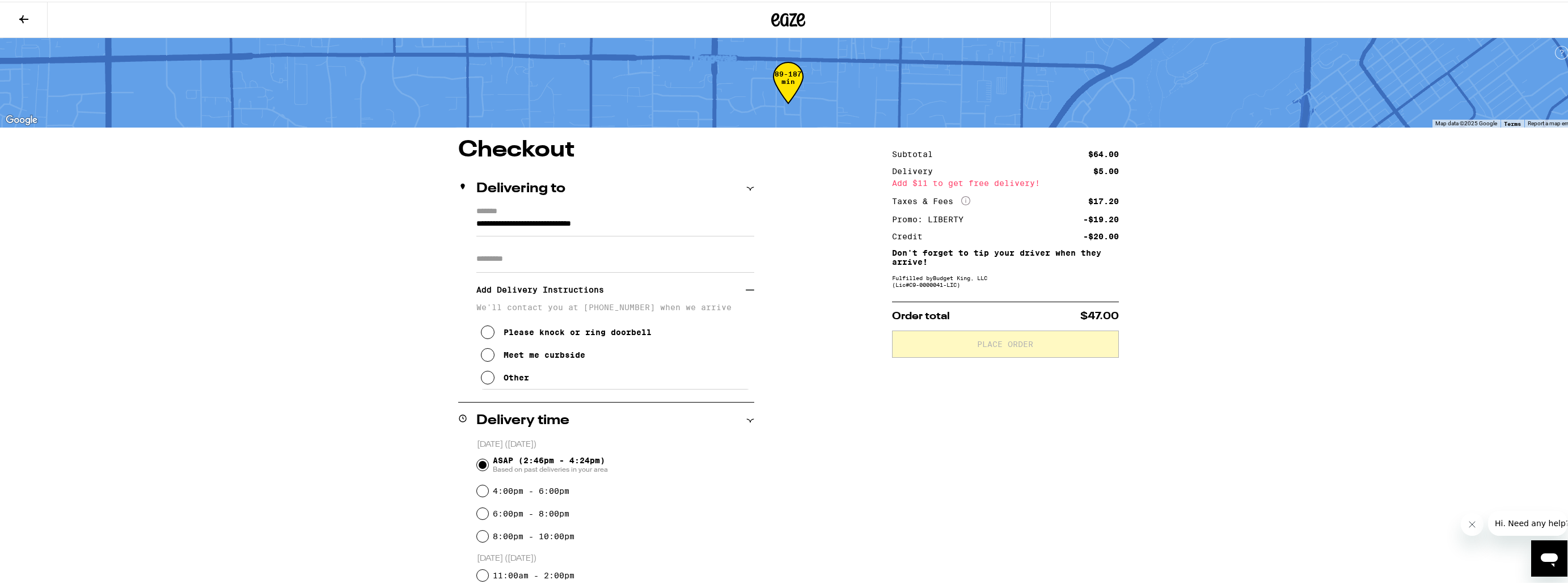
click at [484, 383] on icon at bounding box center [488, 376] width 14 height 14
click at [488, 403] on textarea "Enter any other delivery instructions you want driver to know" at bounding box center [615, 413] width 270 height 53
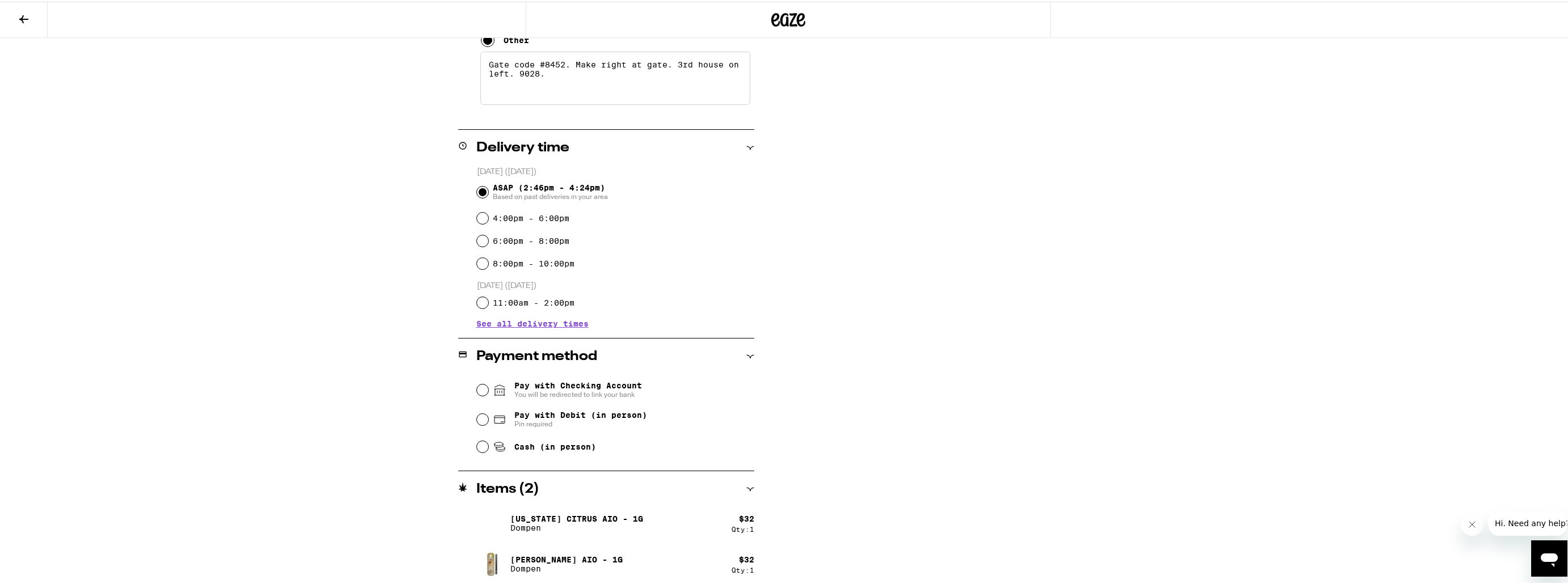
scroll to position [340, 0]
type textarea "Gate code #8452. Make right at gate. 3rd house on left. 9028."
click at [477, 445] on input "Cash (in person)" at bounding box center [483, 442] width 11 height 11
radio input "true"
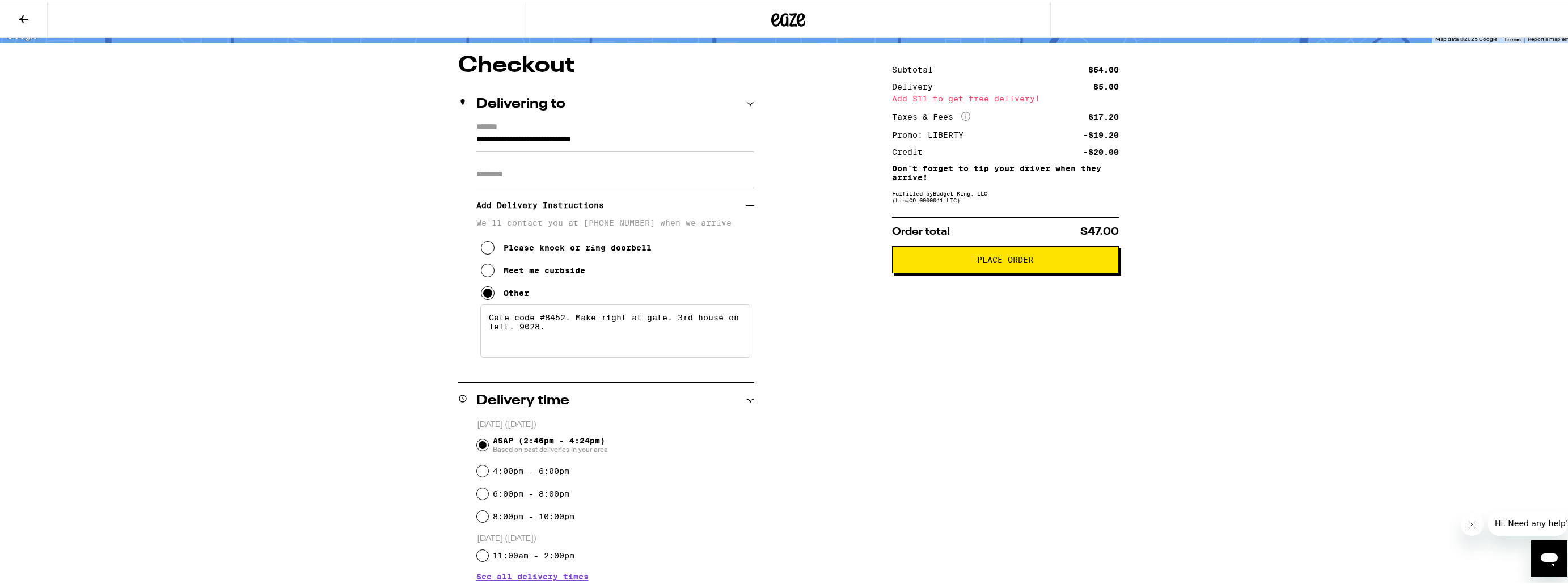
scroll to position [1, 0]
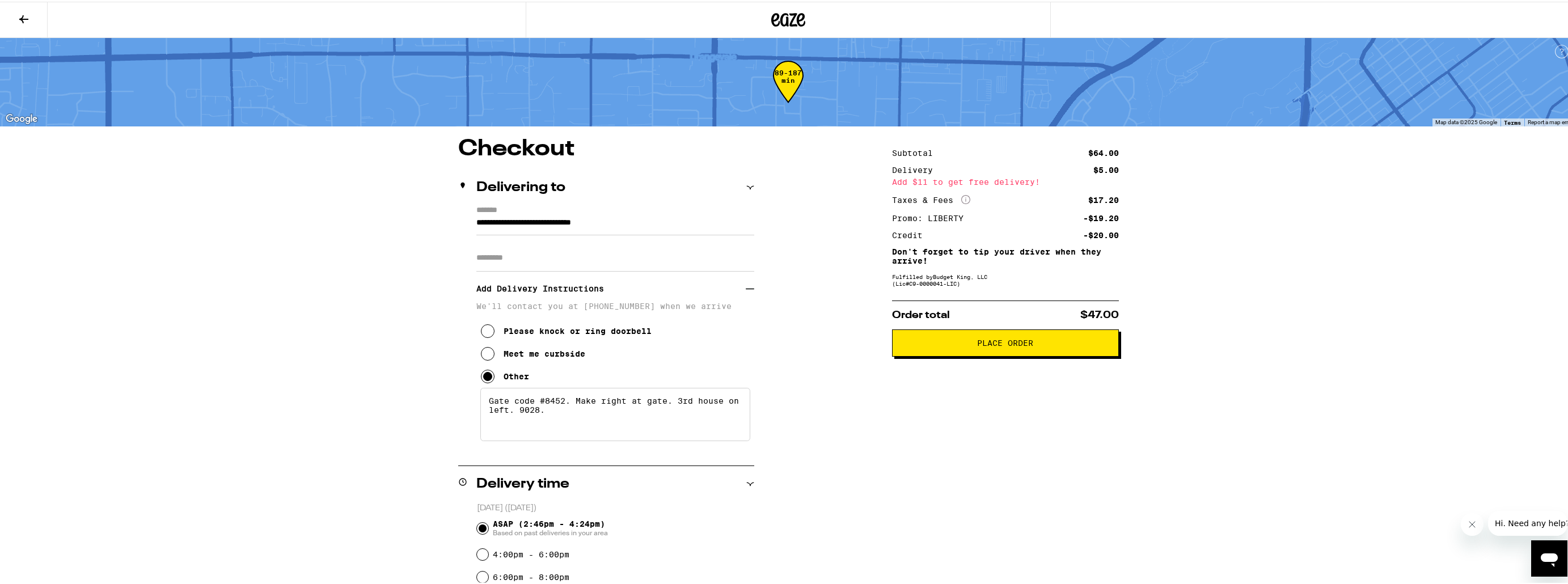
click at [982, 344] on span "Place Order" at bounding box center [1005, 341] width 56 height 8
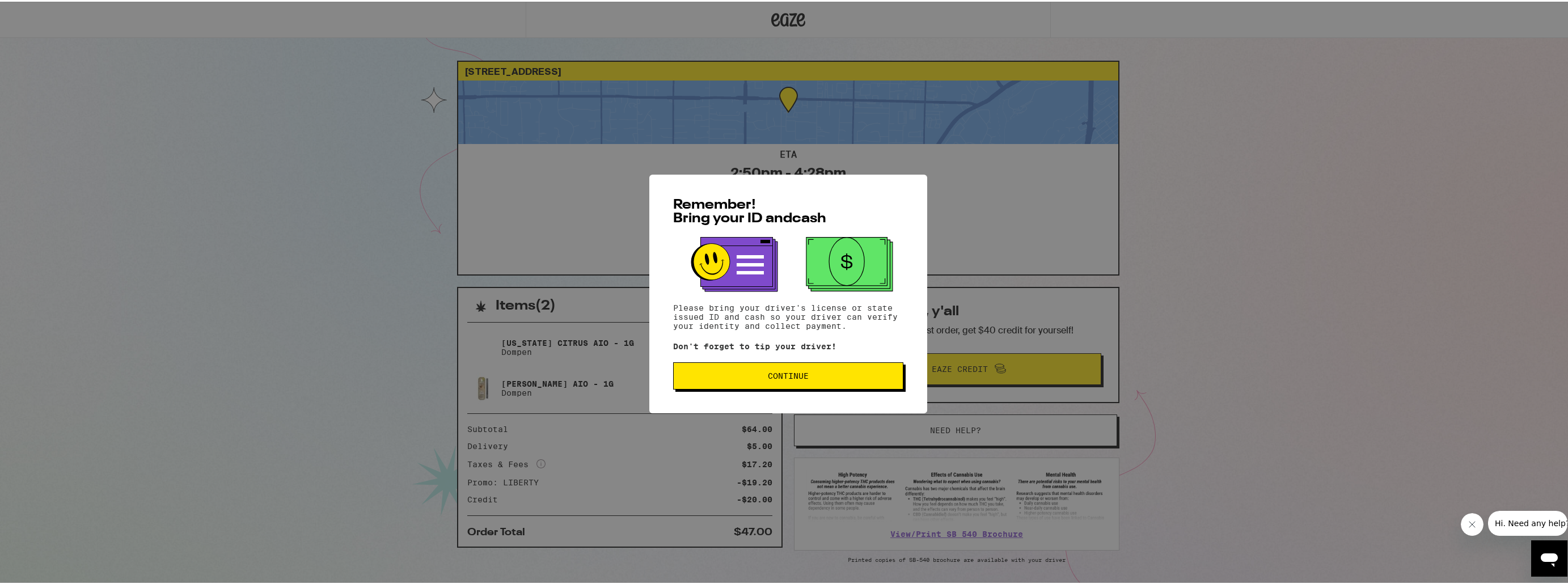
click at [727, 373] on span "Continue" at bounding box center [788, 374] width 211 height 8
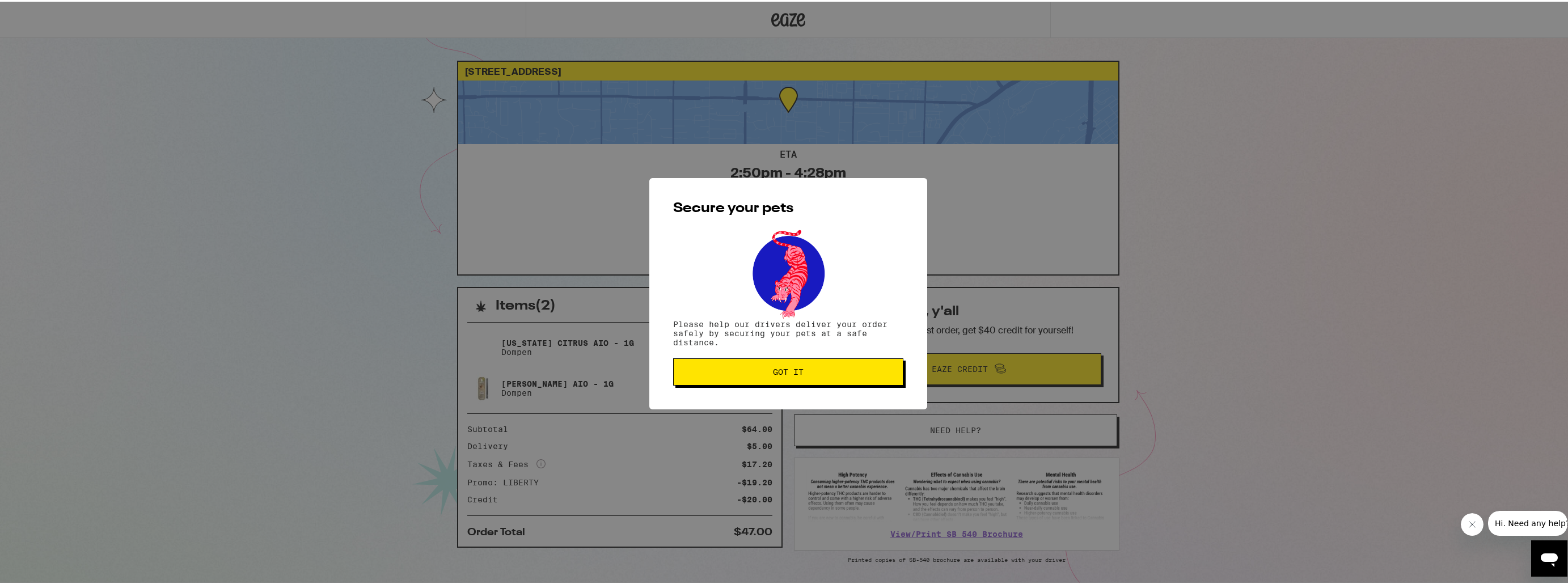
click at [727, 373] on span "Got it" at bounding box center [788, 370] width 211 height 8
